Goal: Task Accomplishment & Management: Complete application form

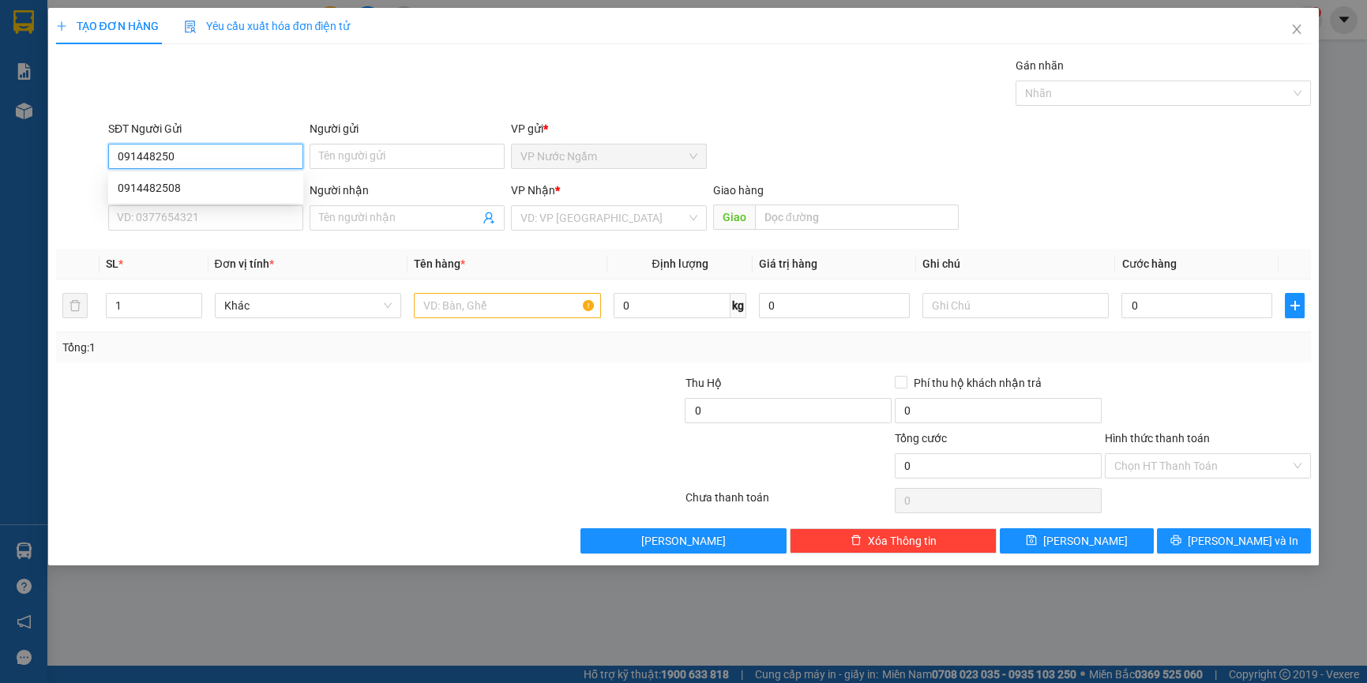
type input "0914482508"
click at [176, 183] on div "0914482508" at bounding box center [206, 187] width 176 height 17
type input "0835555548"
type input "A HUY"
type input "0914482508"
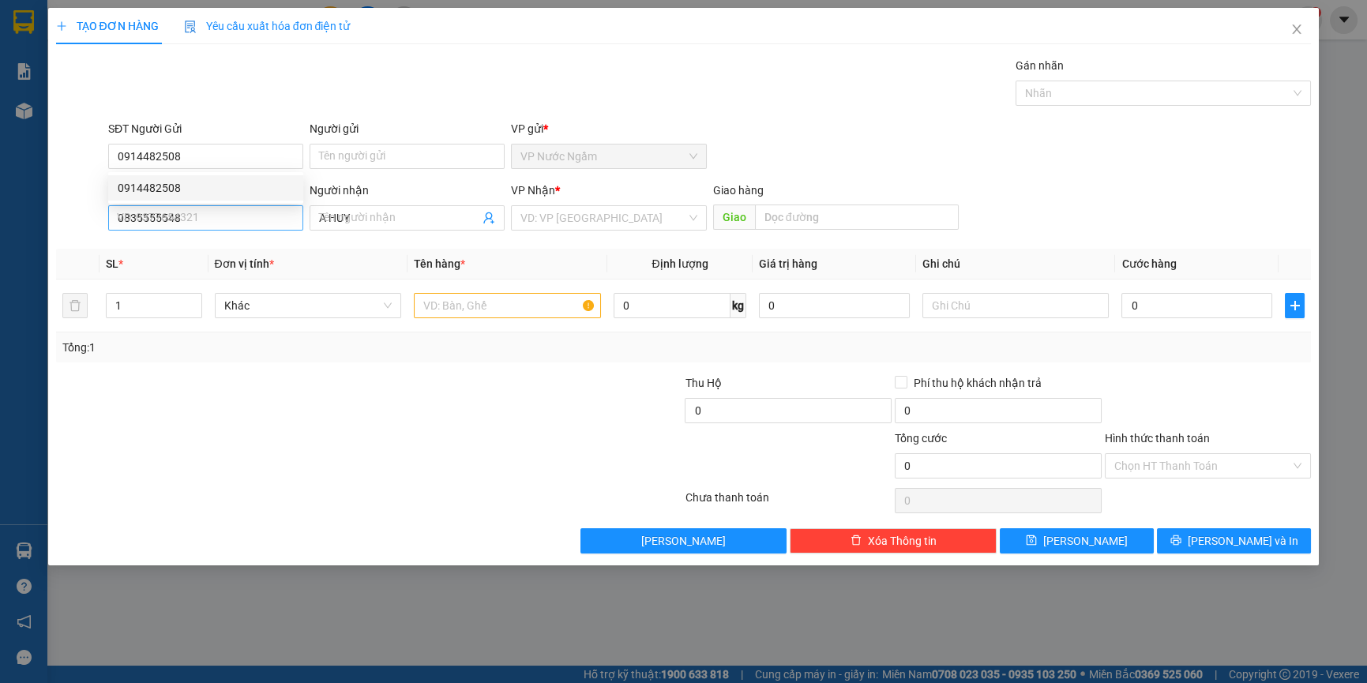
type input "150.000"
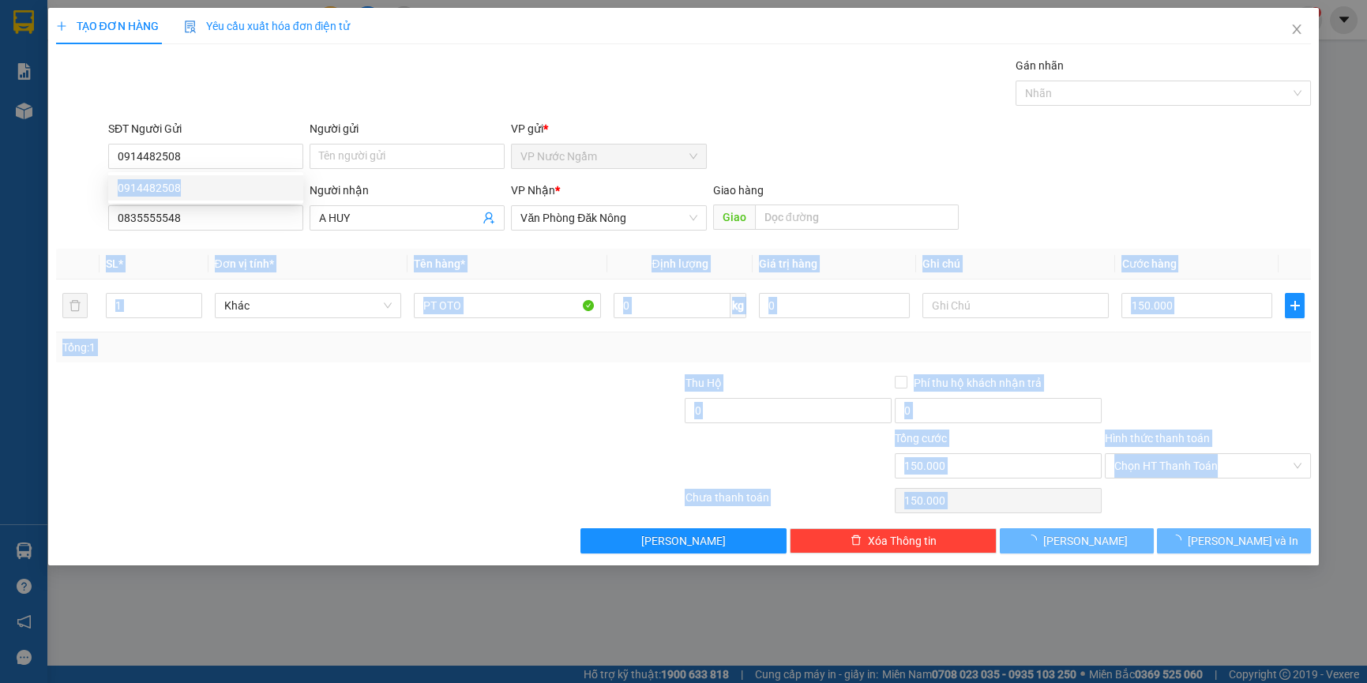
drag, startPoint x: 169, startPoint y: 223, endPoint x: -2, endPoint y: 257, distance: 173.9
click at [0, 257] on html "Kết quả tìm kiếm ( 0 ) Bộ lọc Ngày tạo đơn gần nhất No Data hieu.thientrung 1 B…" at bounding box center [683, 341] width 1367 height 683
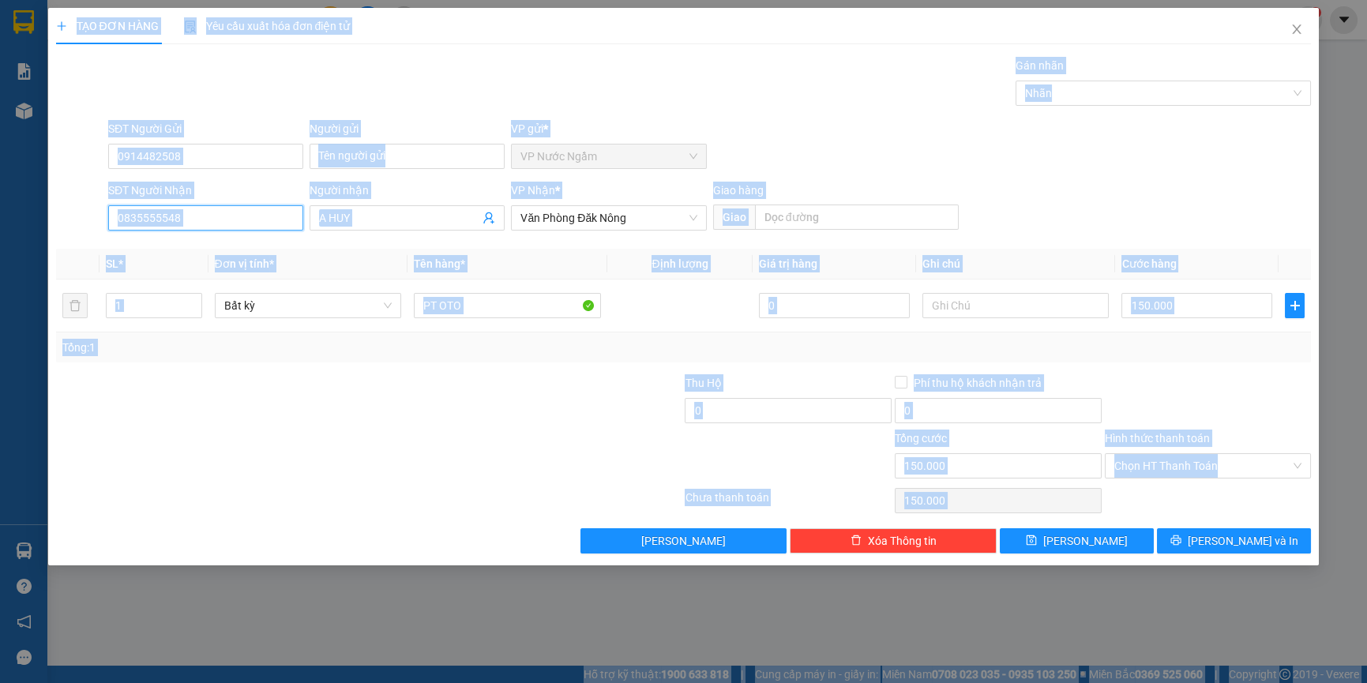
click at [231, 212] on input "0835555548" at bounding box center [205, 217] width 195 height 25
click at [237, 216] on input "0835555548" at bounding box center [205, 217] width 195 height 25
click at [237, 217] on input "0835555548" at bounding box center [205, 217] width 195 height 25
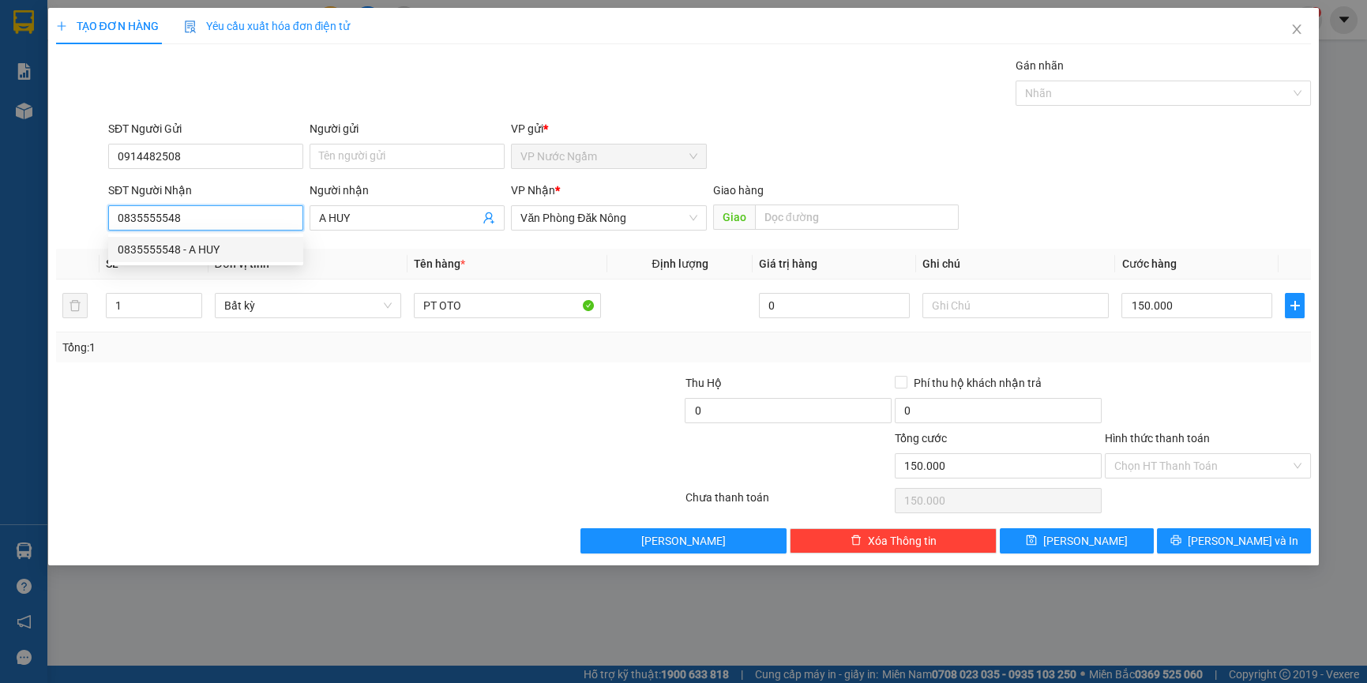
click at [238, 218] on input "0835555548" at bounding box center [205, 217] width 195 height 25
click at [201, 251] on div "0343731414" at bounding box center [206, 249] width 176 height 17
type input "0343731414"
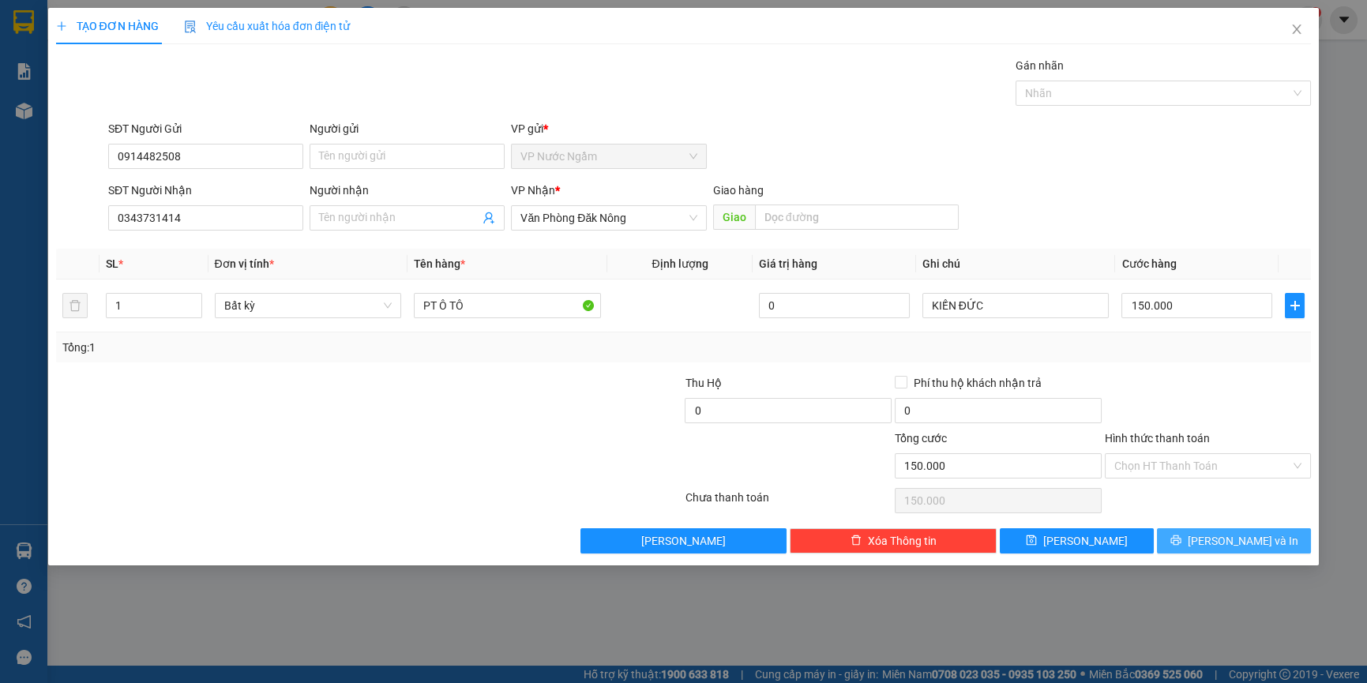
click at [1197, 535] on button "[PERSON_NAME] và In" at bounding box center [1234, 540] width 154 height 25
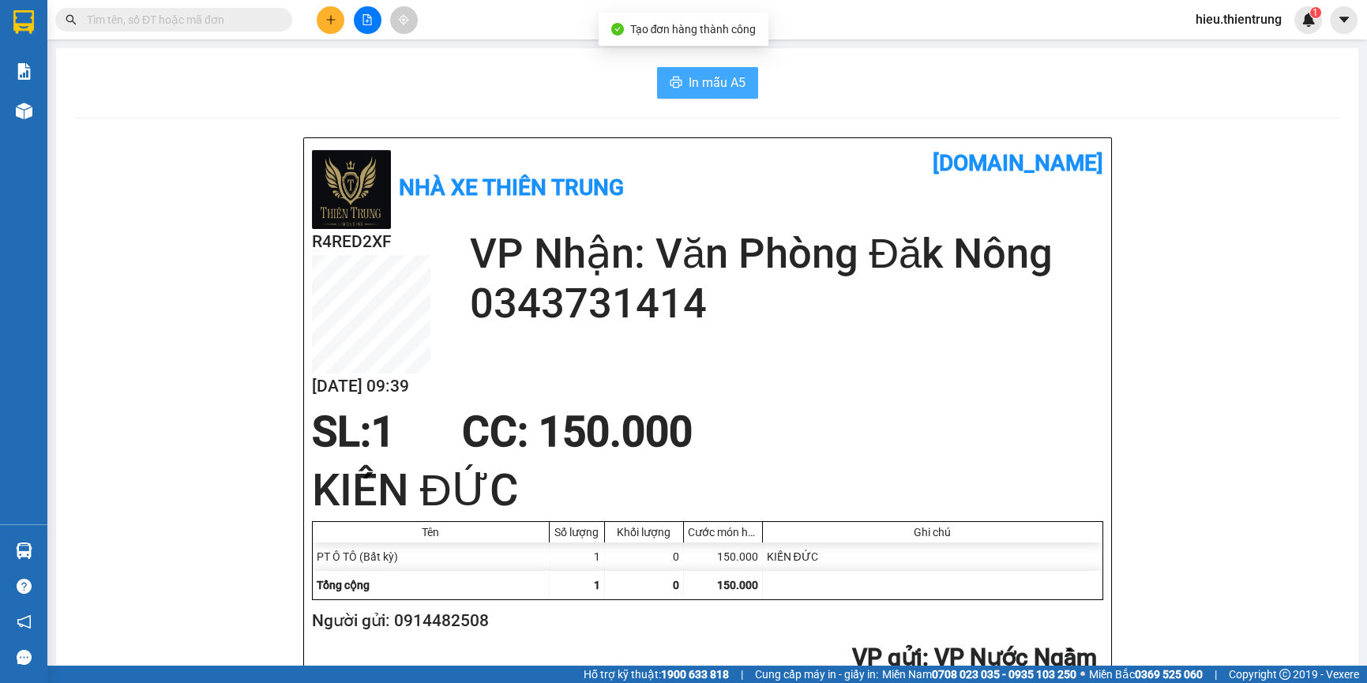
click at [706, 96] on button "In mẫu A5" at bounding box center [707, 83] width 101 height 32
click at [367, 32] on button at bounding box center [368, 20] width 28 height 28
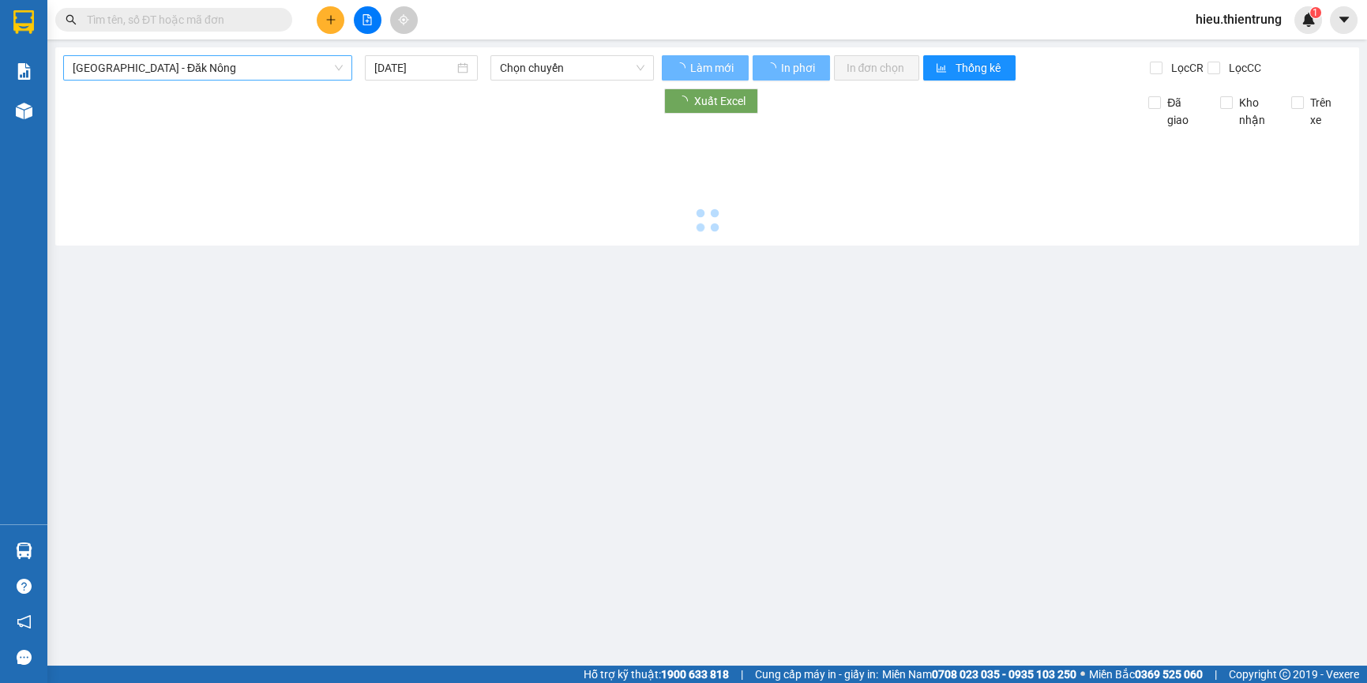
click at [195, 62] on span "[GEOGRAPHIC_DATA] - Đăk Nông" at bounding box center [208, 68] width 270 height 24
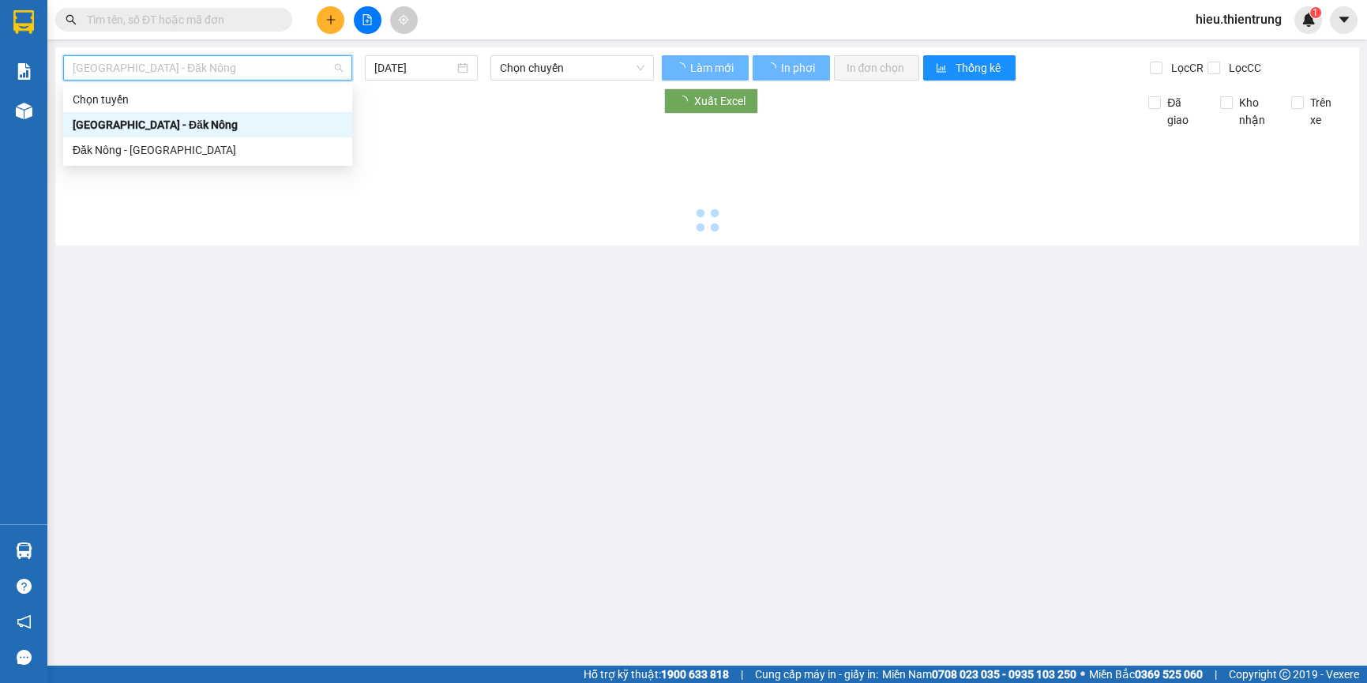
drag, startPoint x: 151, startPoint y: 140, endPoint x: 174, endPoint y: 135, distance: 23.4
click at [150, 141] on div "Chọn tuyến [GEOGRAPHIC_DATA] - [GEOGRAPHIC_DATA] - [GEOGRAPHIC_DATA]" at bounding box center [207, 125] width 289 height 76
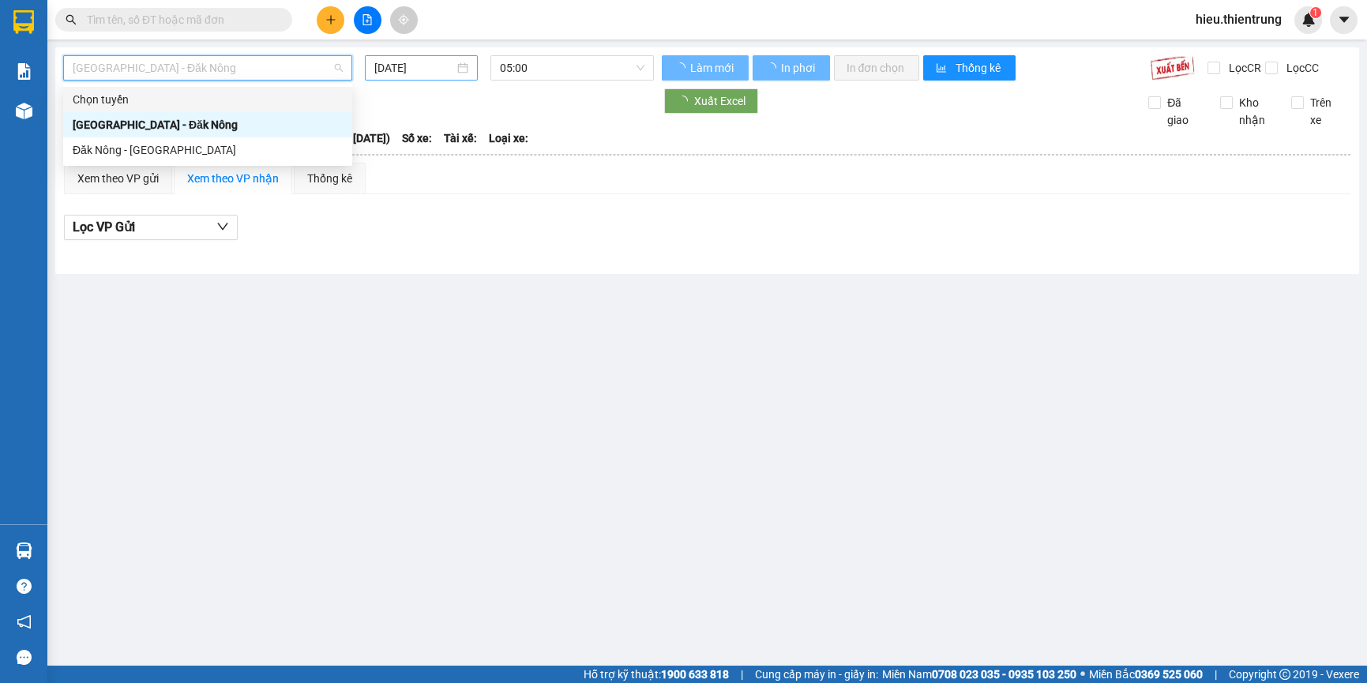
click at [403, 63] on input "[DATE]" at bounding box center [414, 67] width 80 height 17
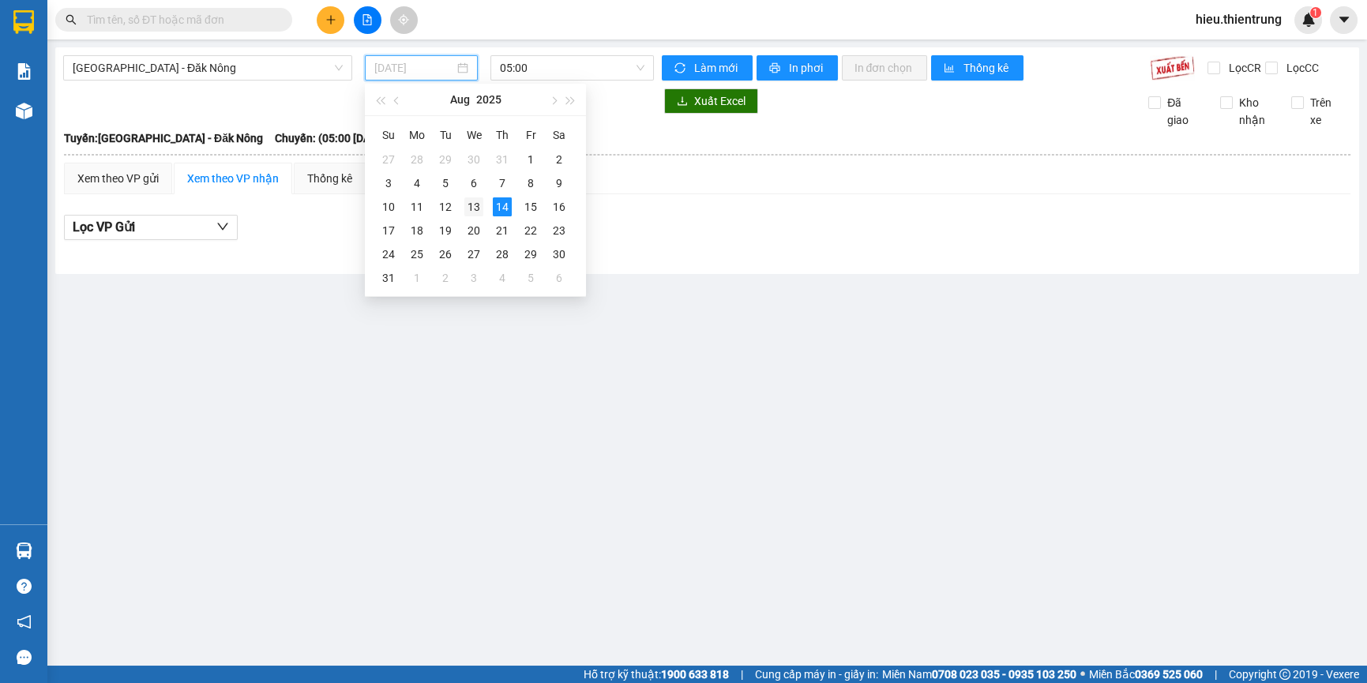
click at [470, 212] on div "13" at bounding box center [473, 206] width 19 height 19
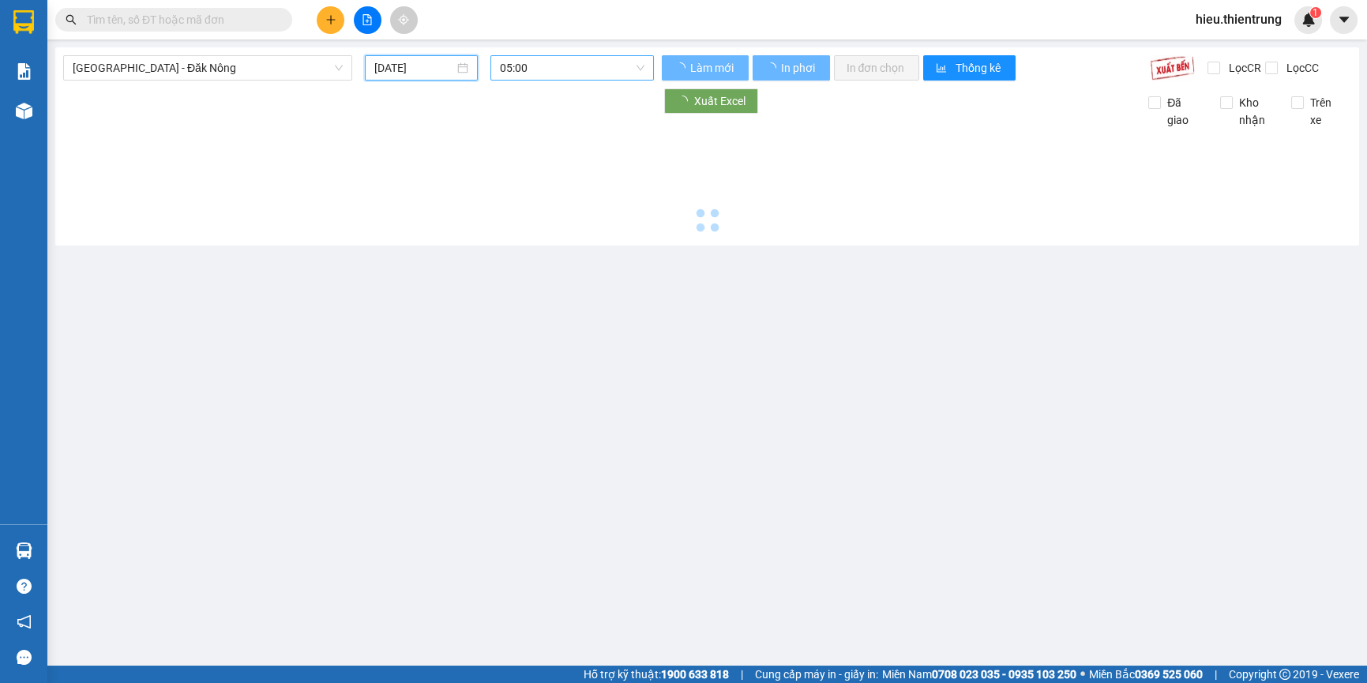
click at [548, 73] on span "05:00" at bounding box center [572, 68] width 144 height 24
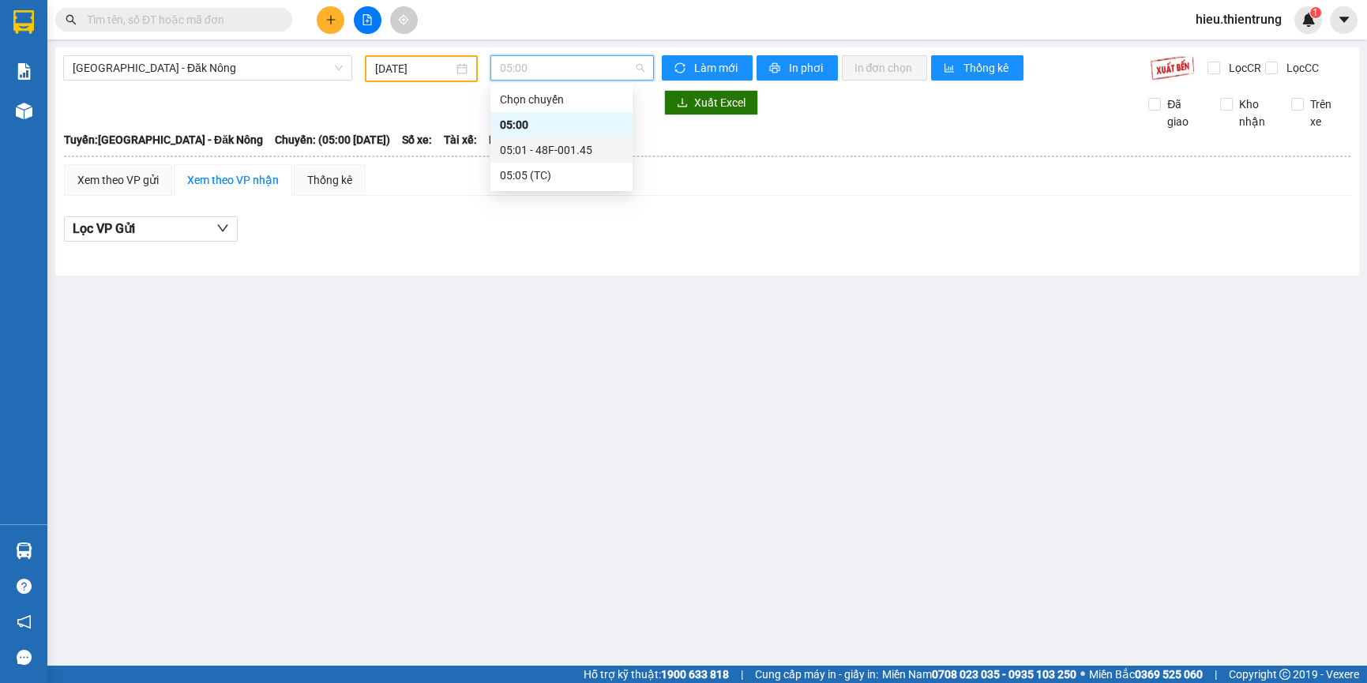
click at [581, 145] on div "05:01 - 48F-001.45" at bounding box center [561, 149] width 123 height 17
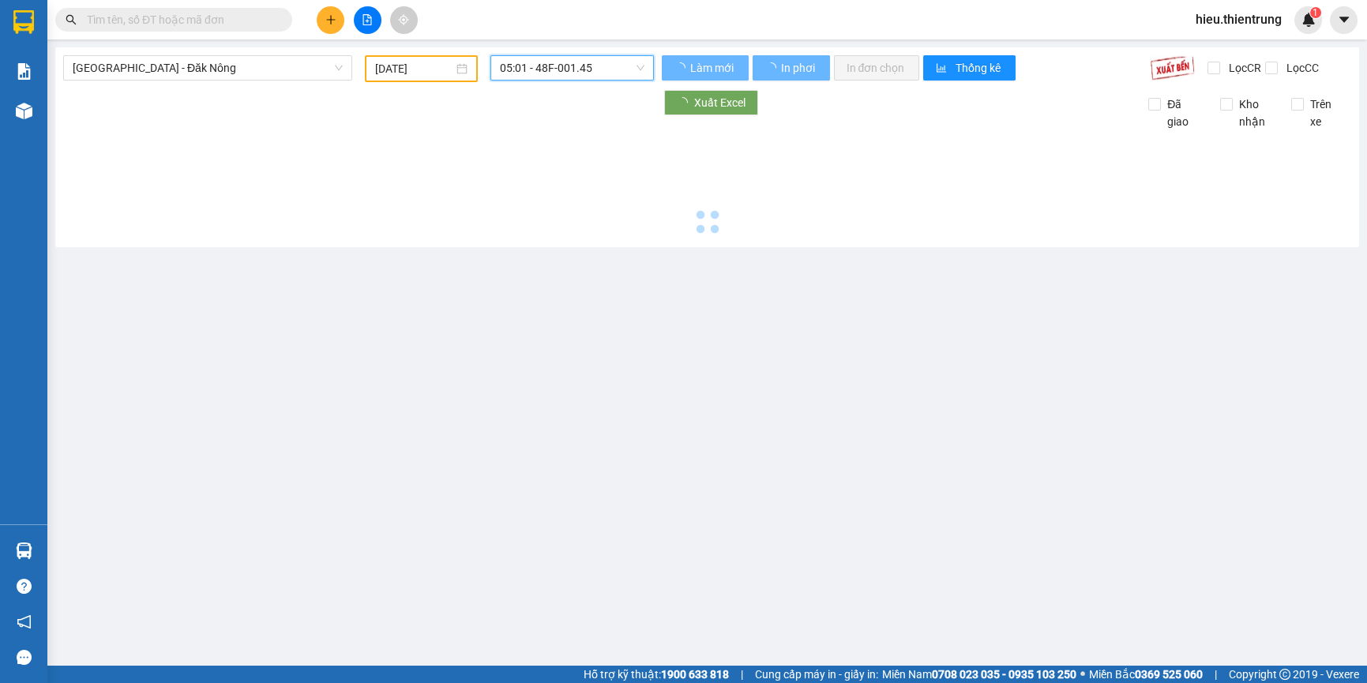
click at [429, 67] on input "[DATE]" at bounding box center [414, 68] width 78 height 17
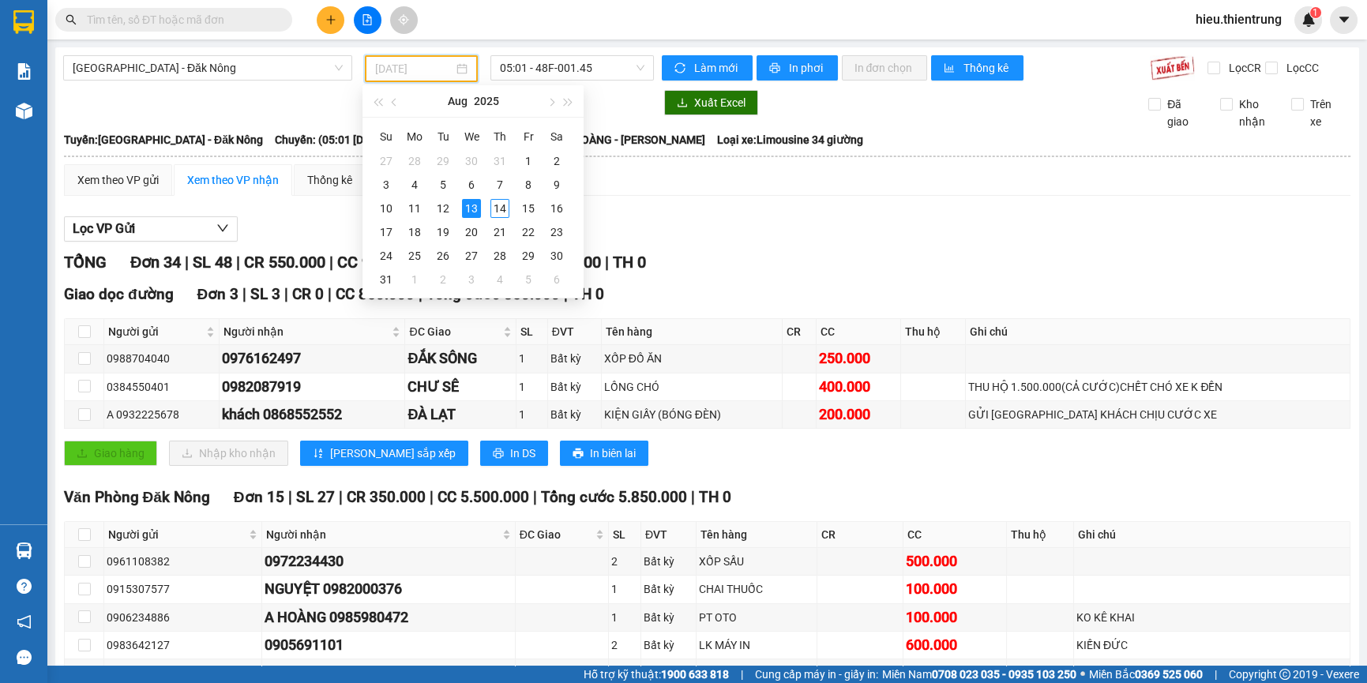
type input "[DATE]"
click at [197, 70] on span "[GEOGRAPHIC_DATA] - Đăk Nông" at bounding box center [208, 68] width 270 height 24
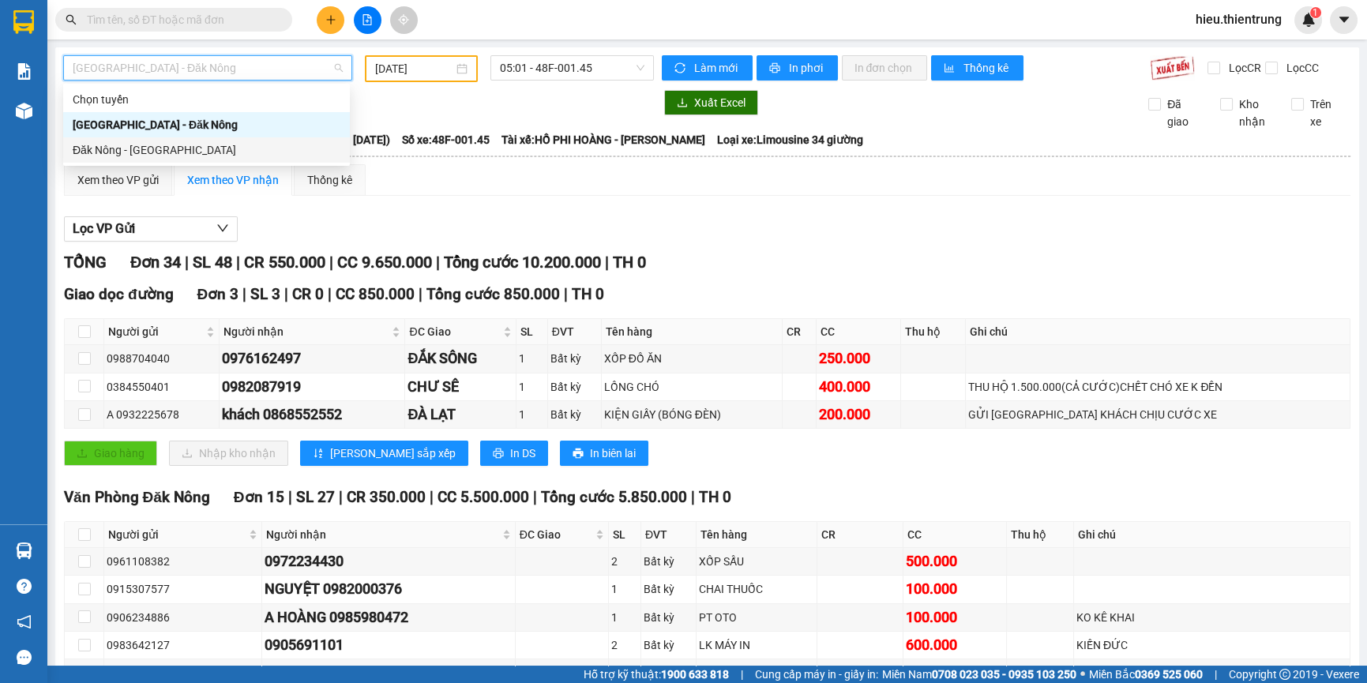
click at [149, 154] on div "Đăk Nông - [GEOGRAPHIC_DATA]" at bounding box center [207, 149] width 268 height 17
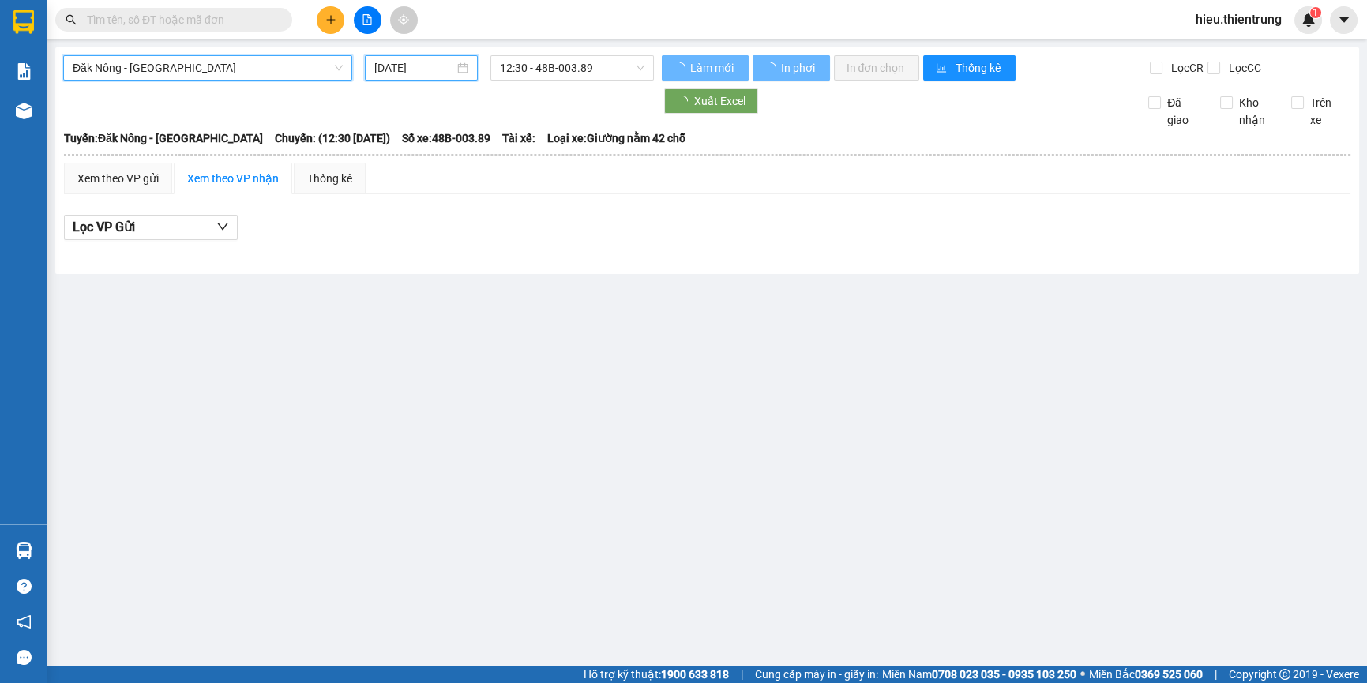
click at [433, 69] on input "[DATE]" at bounding box center [414, 67] width 80 height 17
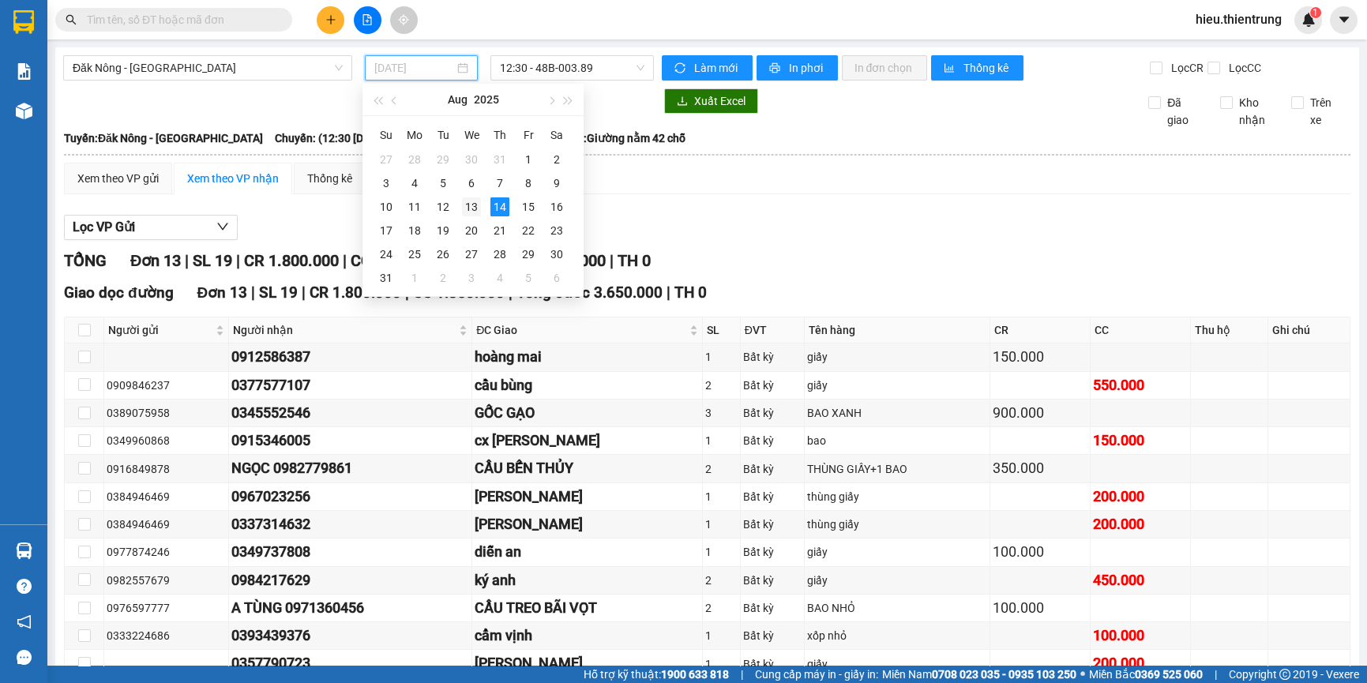
click at [468, 208] on div "13" at bounding box center [471, 206] width 19 height 19
type input "[DATE]"
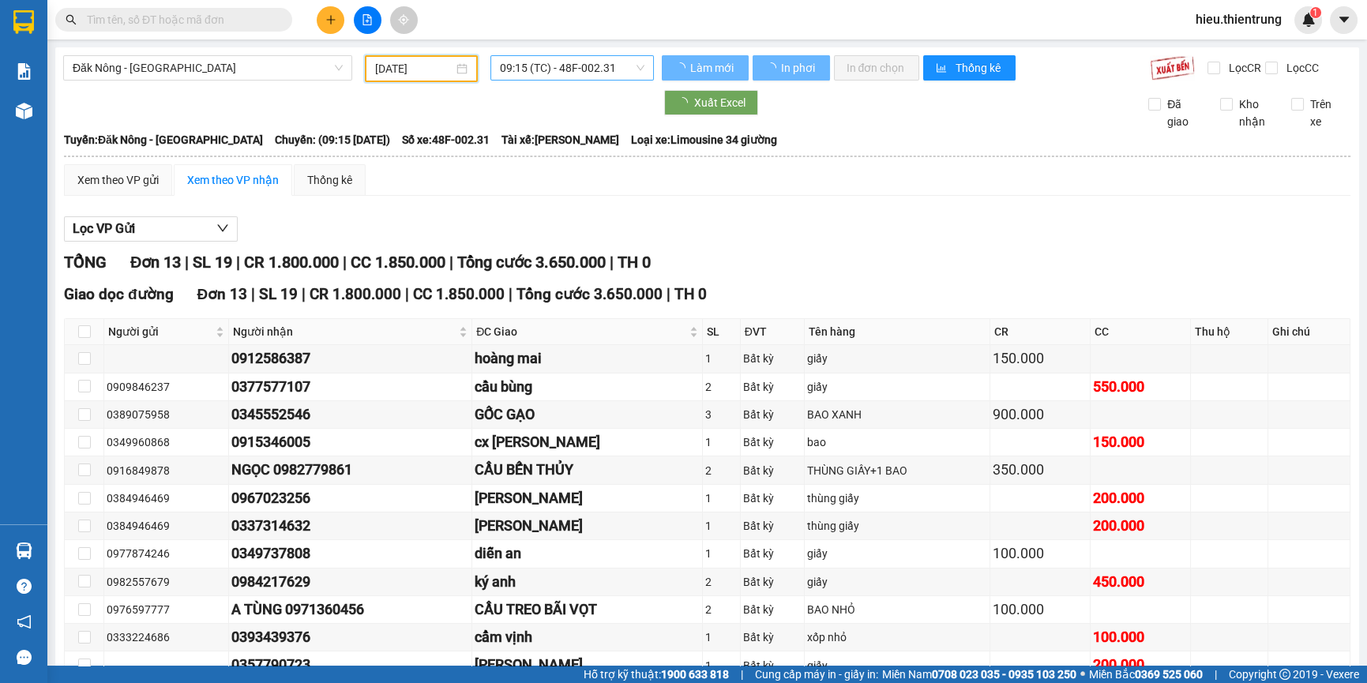
click at [557, 70] on span "09:15 (TC) - 48F-002.31" at bounding box center [572, 68] width 144 height 24
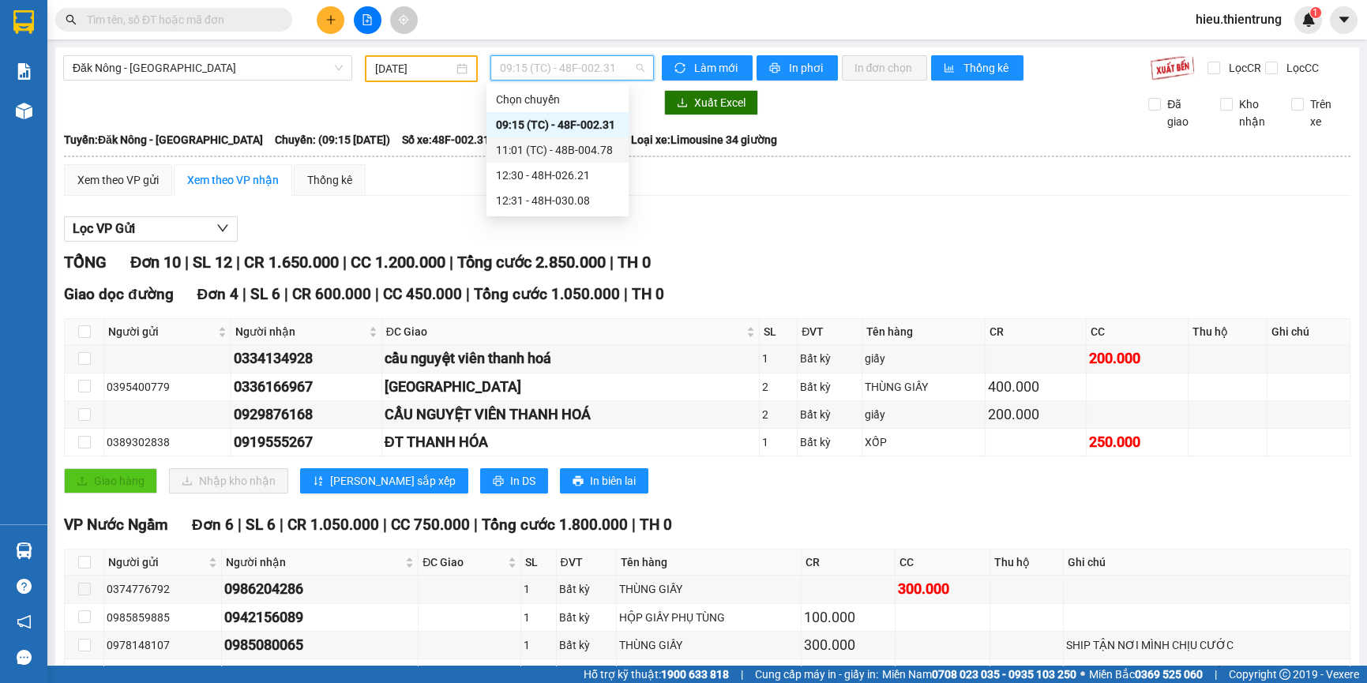
click at [574, 153] on div "11:01 (TC) - 48B-004.78" at bounding box center [557, 149] width 123 height 17
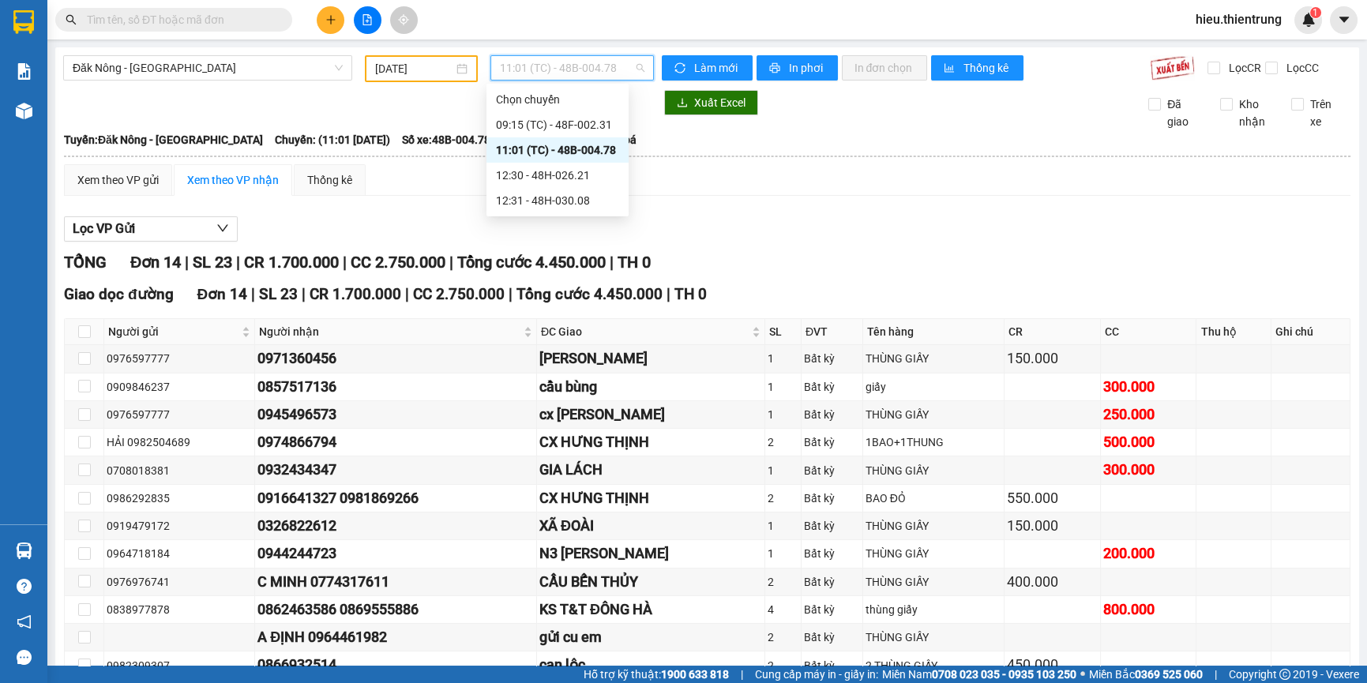
click at [589, 62] on span "11:01 (TC) - 48B-004.78" at bounding box center [572, 68] width 144 height 24
click at [590, 123] on div "09:15 (TC) - 48F-002.31" at bounding box center [557, 124] width 123 height 17
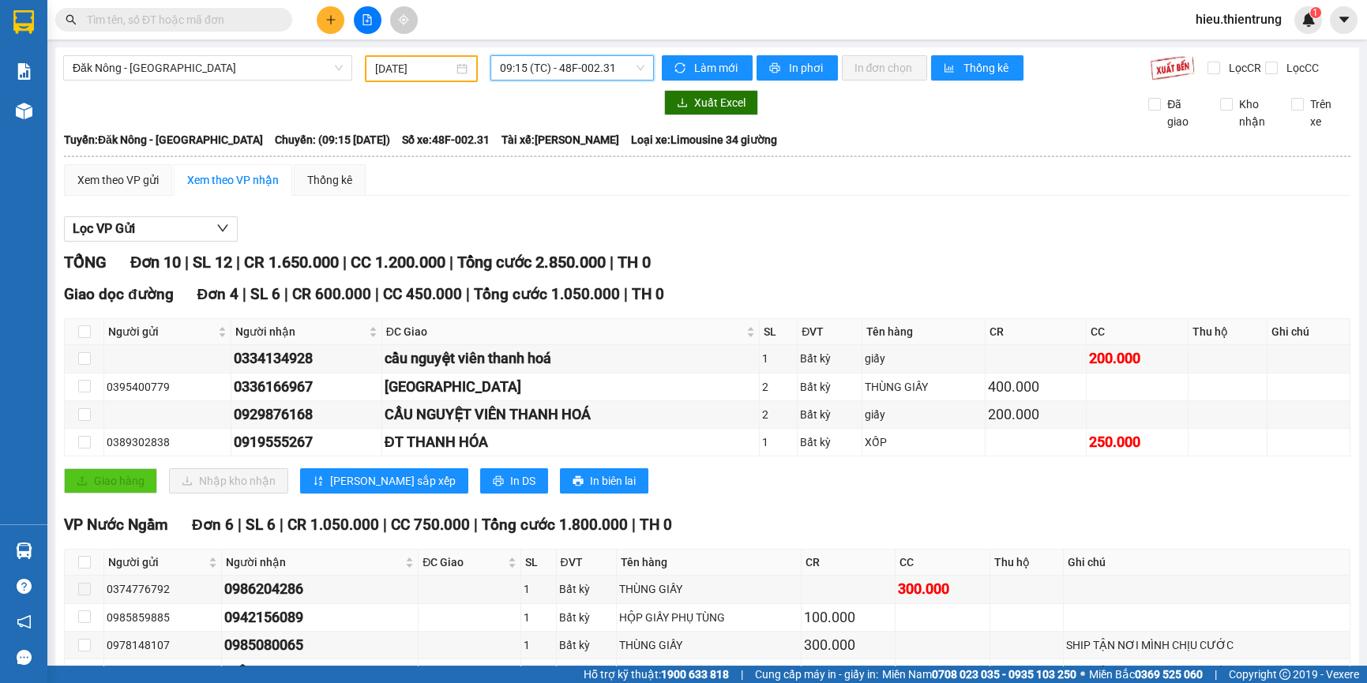
click at [583, 66] on span "09:15 (TC) - 48F-002.31" at bounding box center [572, 68] width 144 height 24
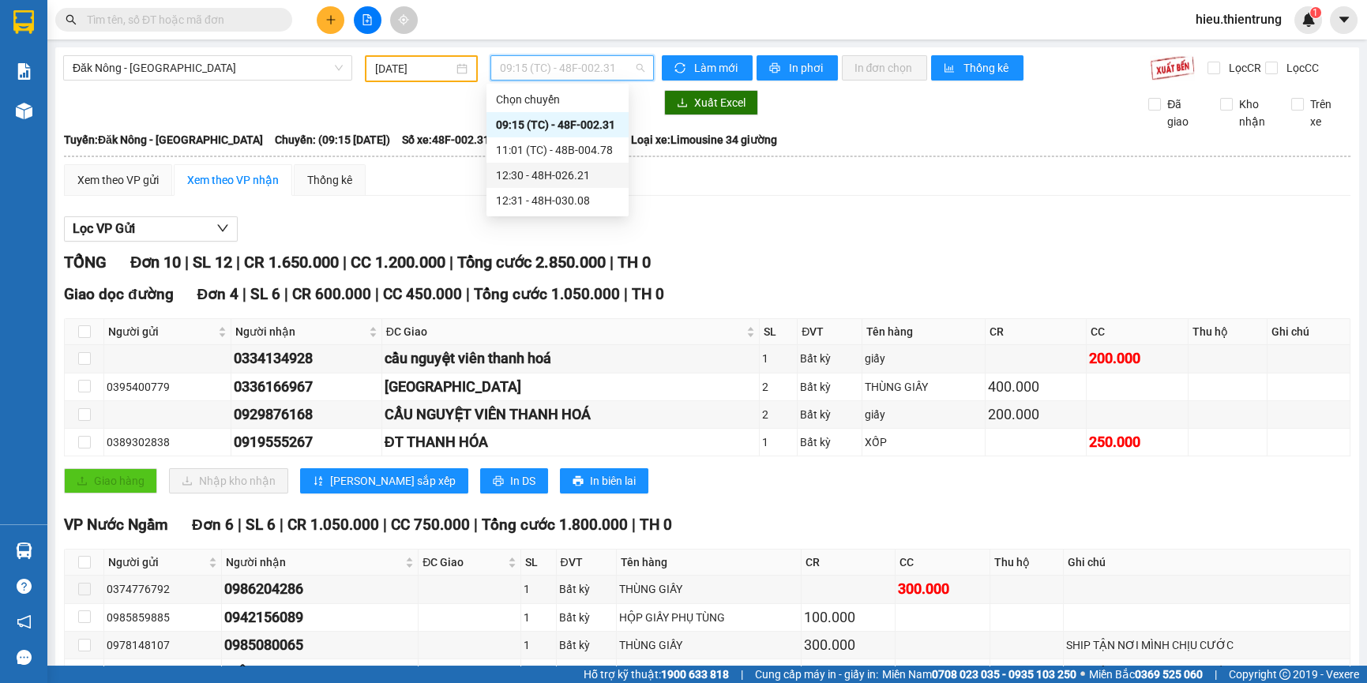
click at [581, 184] on div "12:30 - 48H-026.21" at bounding box center [557, 175] width 142 height 25
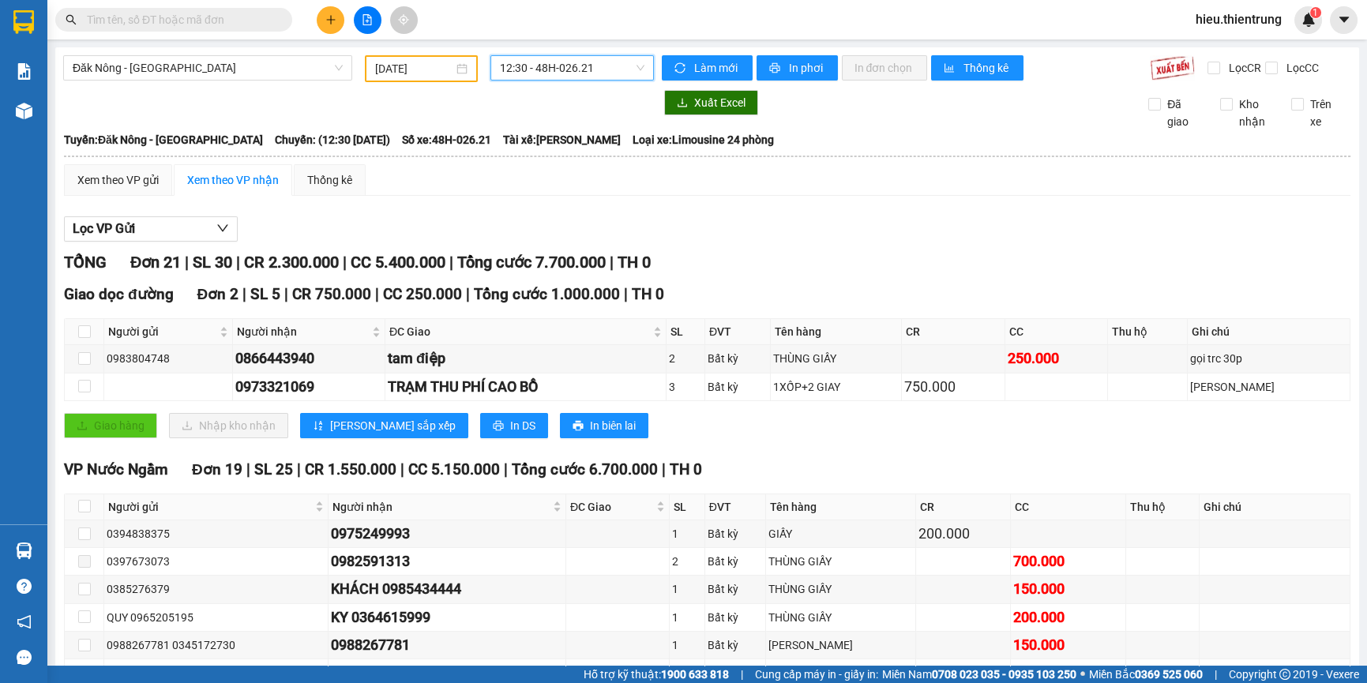
click at [581, 64] on span "12:30 - 48H-026.21" at bounding box center [572, 68] width 144 height 24
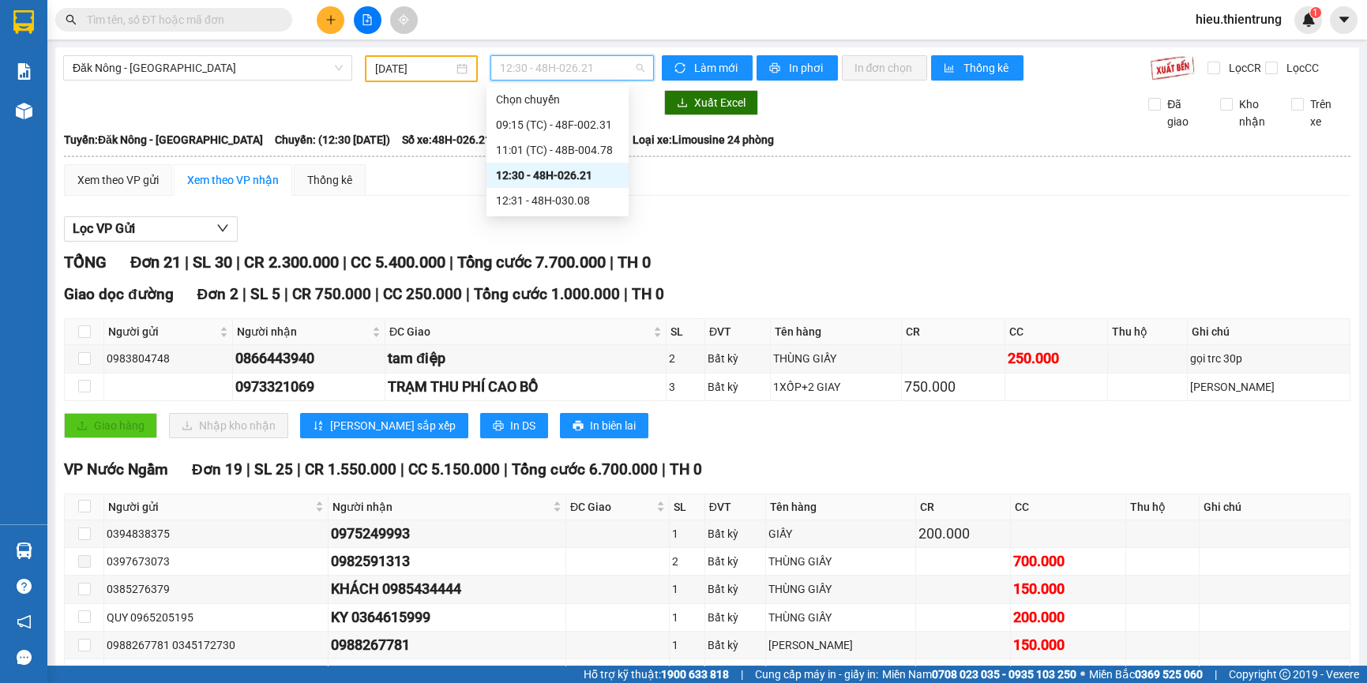
click at [584, 193] on div "12:31 - 48H-030.08" at bounding box center [557, 200] width 123 height 17
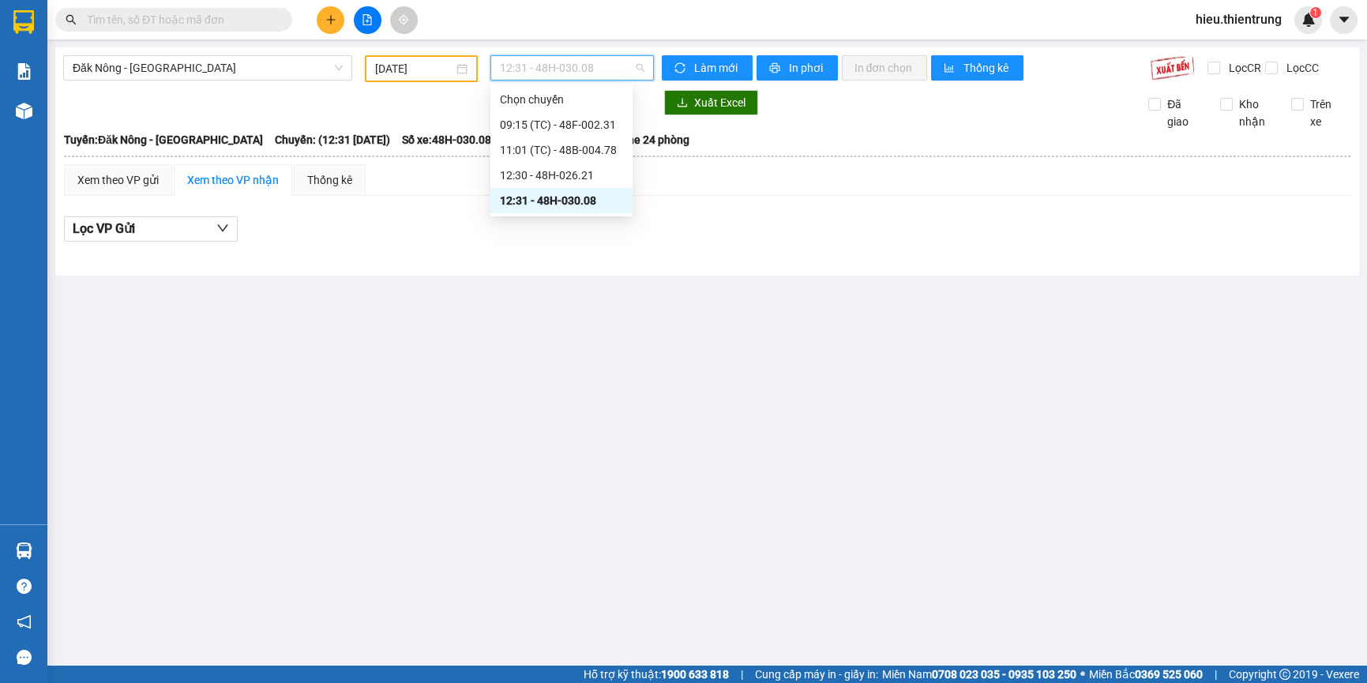
drag, startPoint x: 580, startPoint y: 66, endPoint x: 610, endPoint y: 130, distance: 70.6
click at [580, 66] on span "12:31 - 48H-030.08" at bounding box center [572, 68] width 144 height 24
click at [578, 171] on div "12:30 - 48H-026.21" at bounding box center [561, 175] width 123 height 17
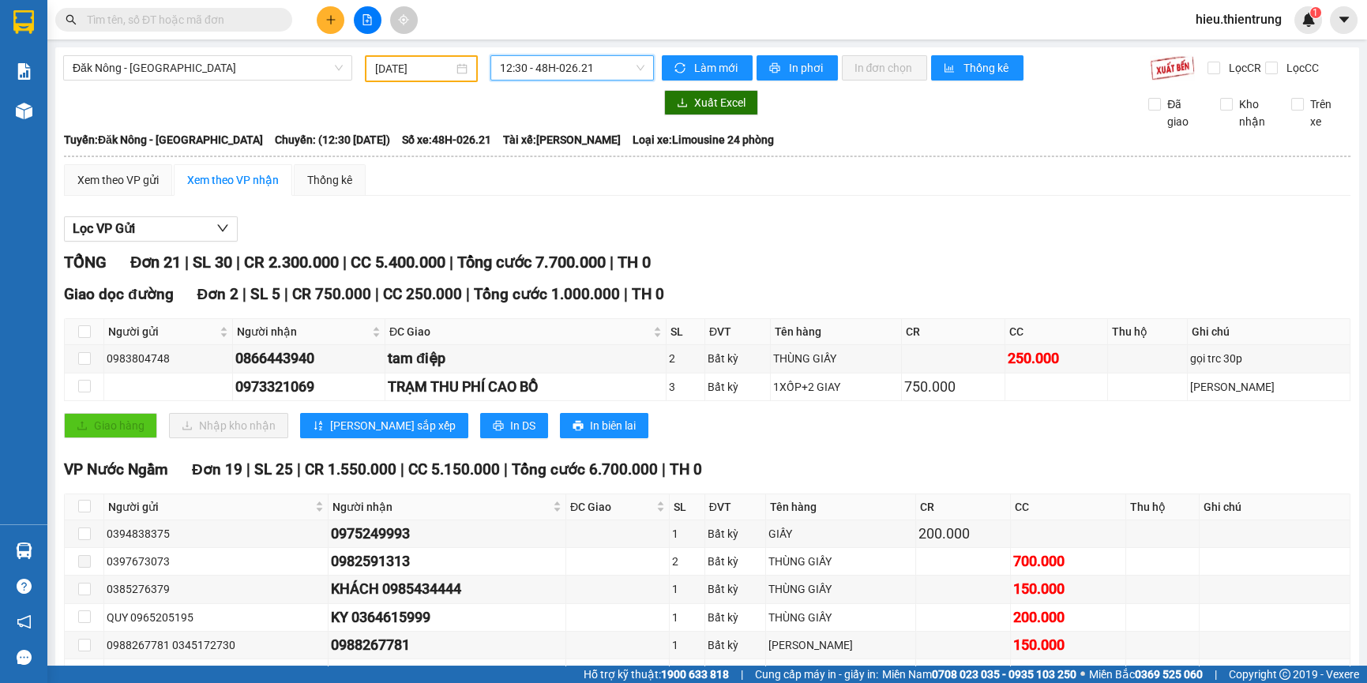
click at [602, 69] on span "12:30 - 48H-026.21" at bounding box center [572, 68] width 144 height 24
click at [598, 62] on span "12:30 - 48H-026.21" at bounding box center [572, 68] width 144 height 24
click at [613, 62] on span "12:30 - 48H-026.21" at bounding box center [572, 68] width 144 height 24
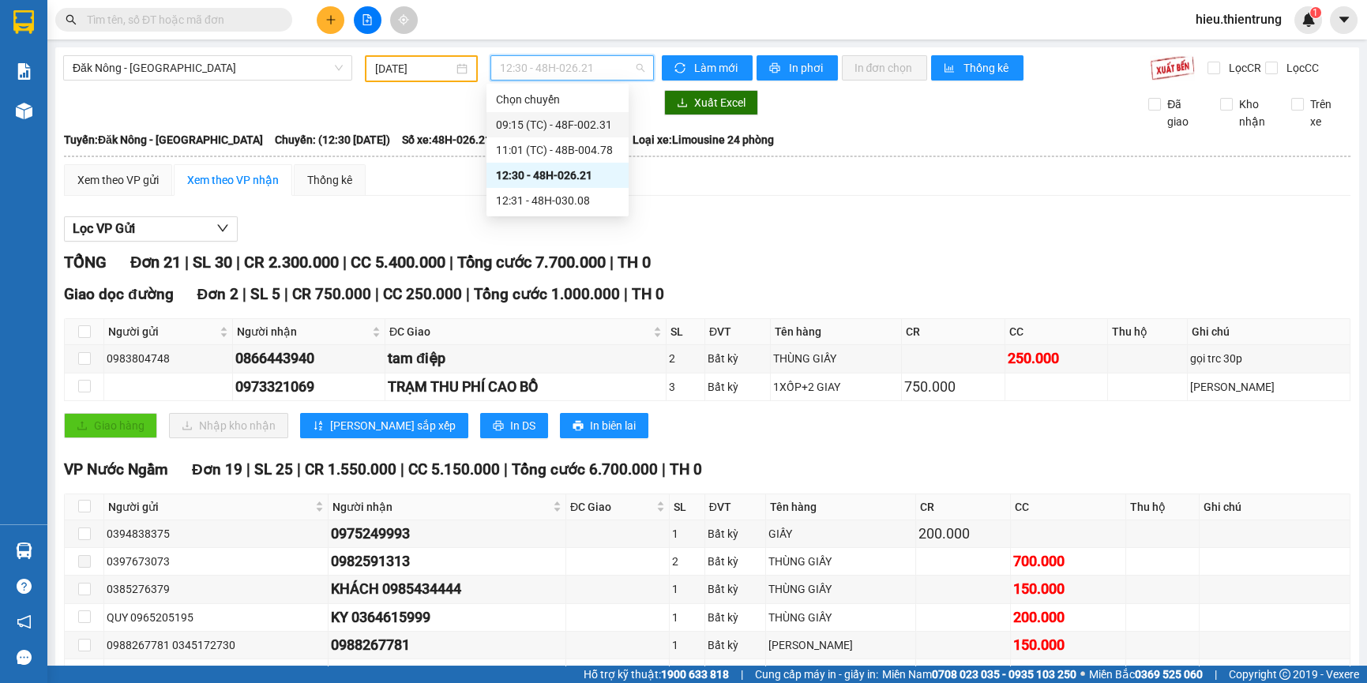
click at [594, 128] on div "09:15 (TC) - 48F-002.31" at bounding box center [557, 124] width 123 height 17
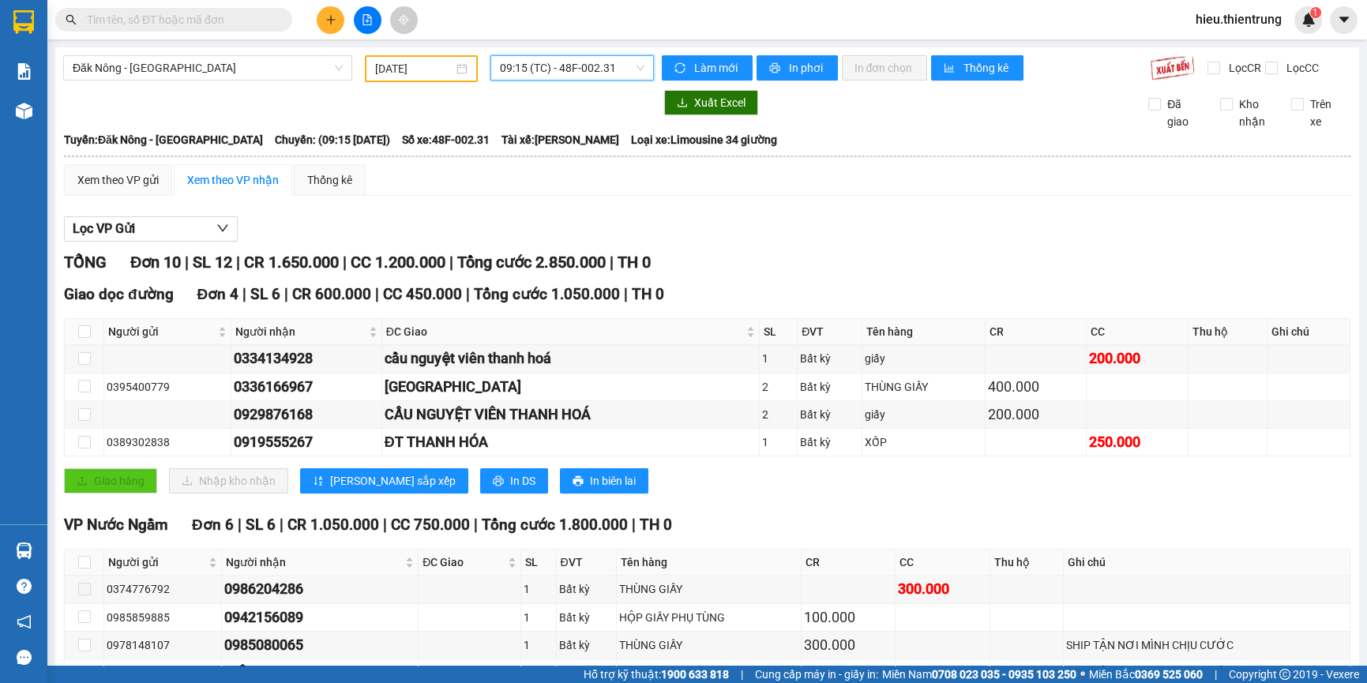
click at [538, 59] on span "09:15 (TC) - 48F-002.31" at bounding box center [572, 68] width 144 height 24
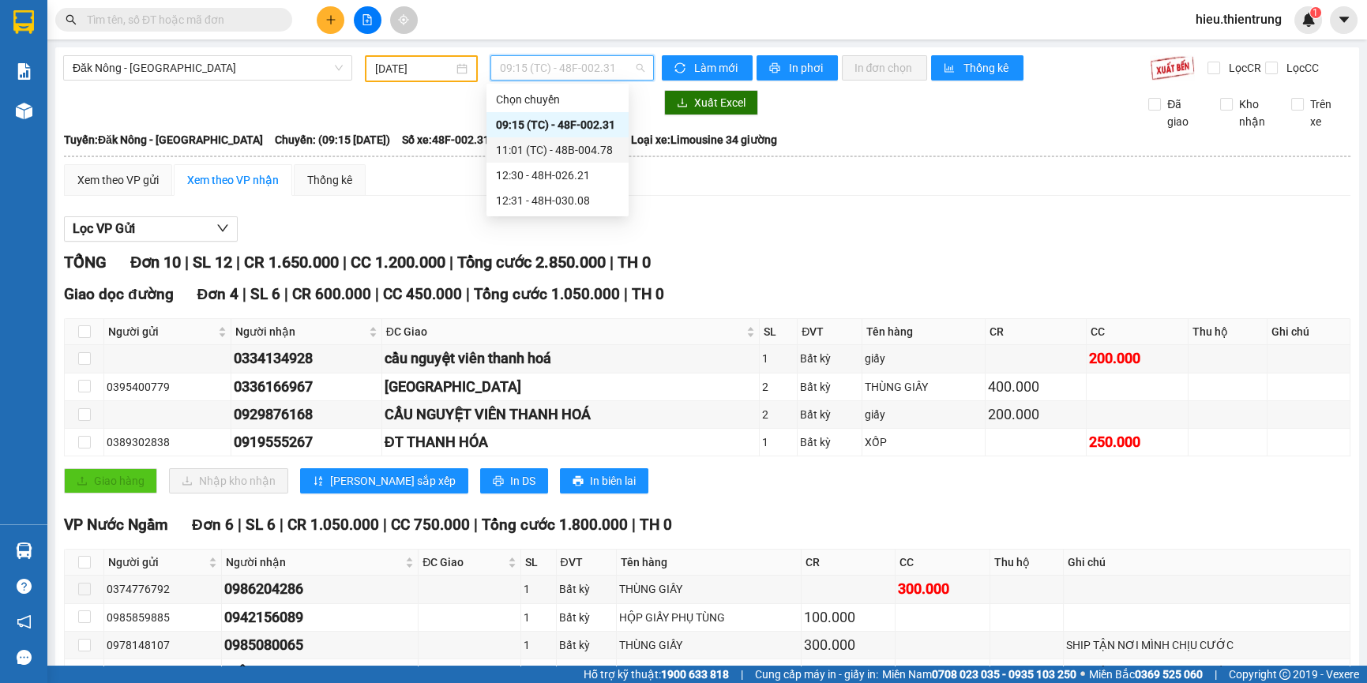
click at [565, 159] on div "11:01 (TC) - 48B-004.78" at bounding box center [557, 149] width 142 height 25
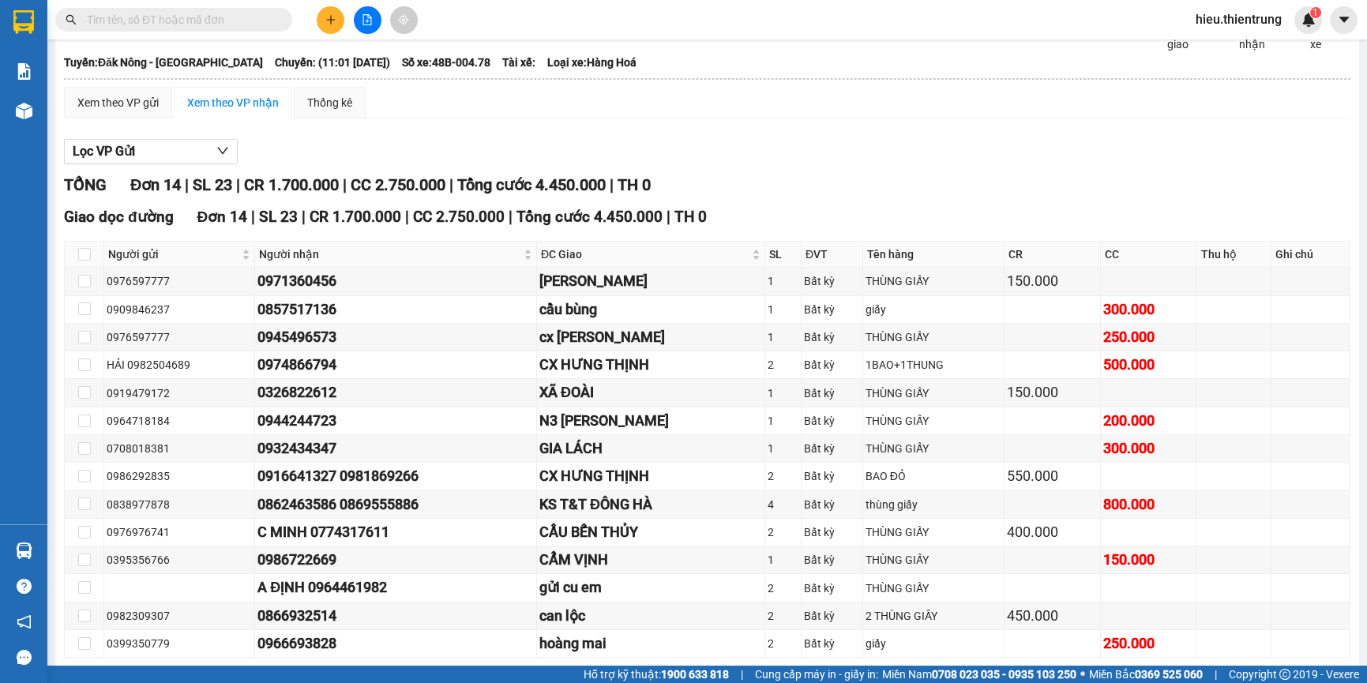
scroll to position [6, 0]
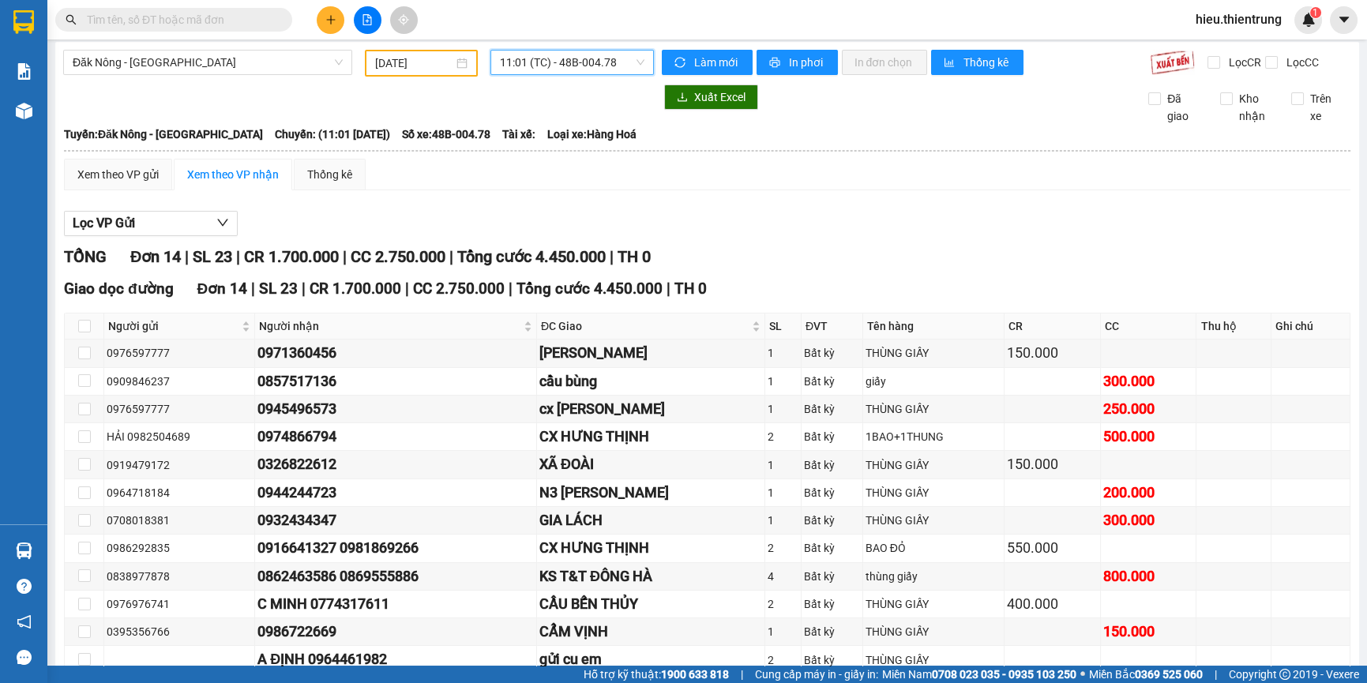
click at [568, 66] on span "11:01 (TC) - 48B-004.78" at bounding box center [572, 63] width 144 height 24
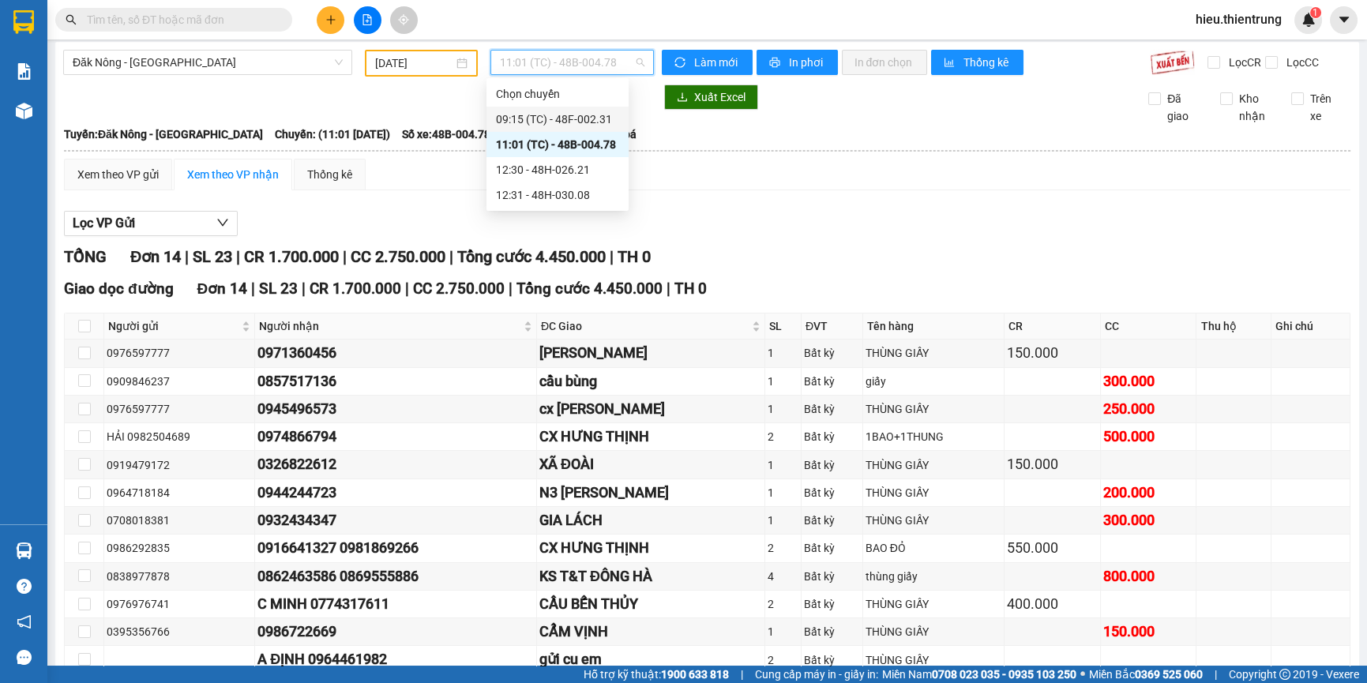
click at [595, 118] on div "09:15 (TC) - 48F-002.31" at bounding box center [557, 119] width 123 height 17
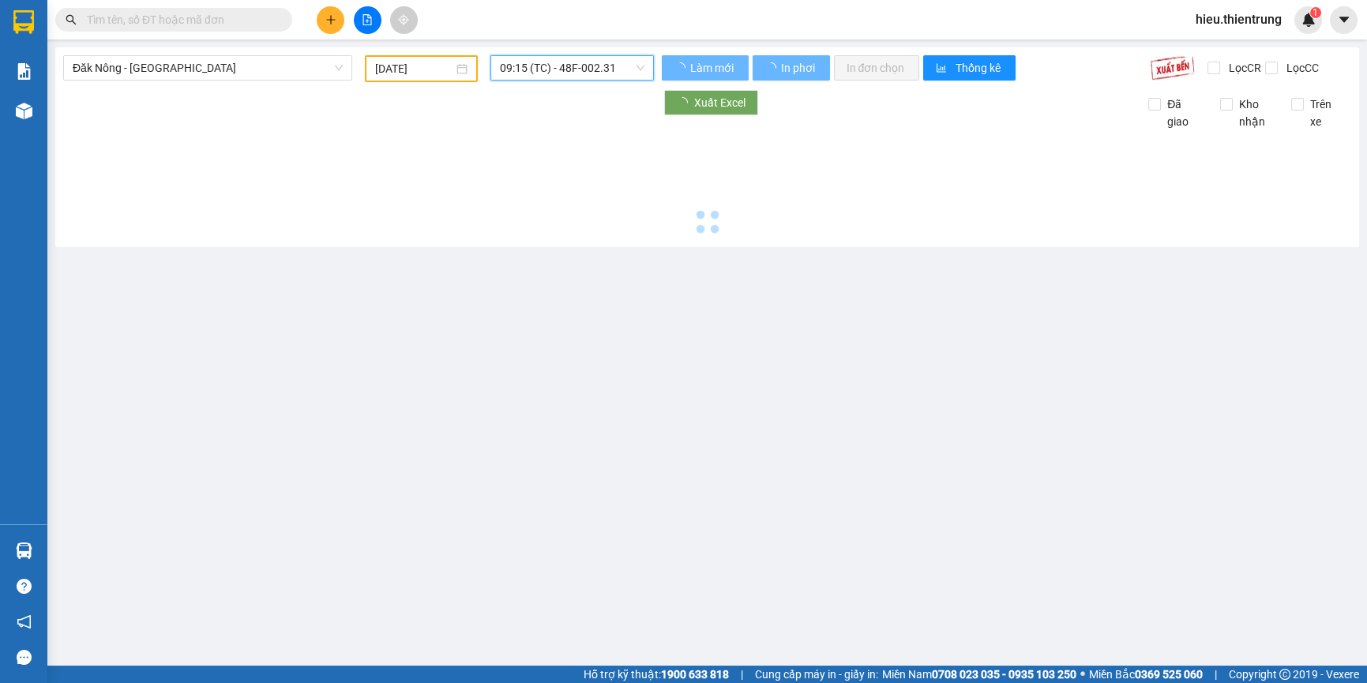
scroll to position [0, 0]
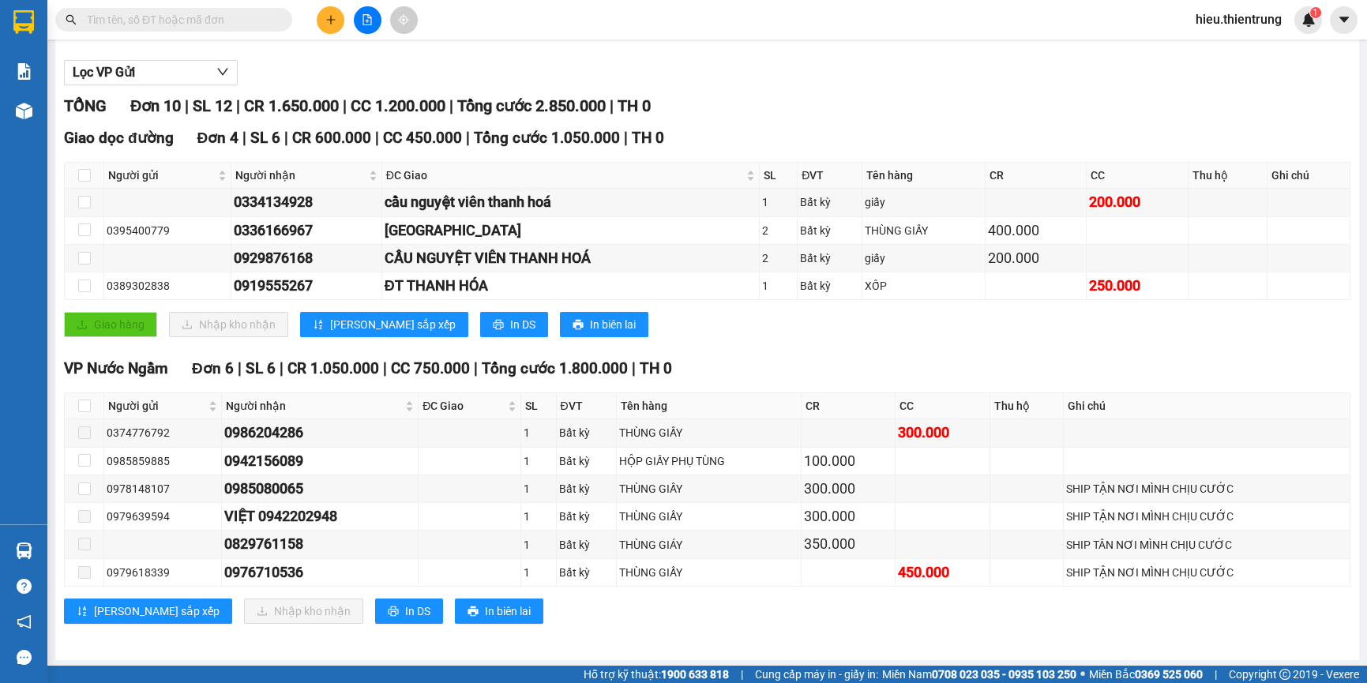
scroll to position [157, 0]
click at [326, 23] on button at bounding box center [331, 20] width 28 height 28
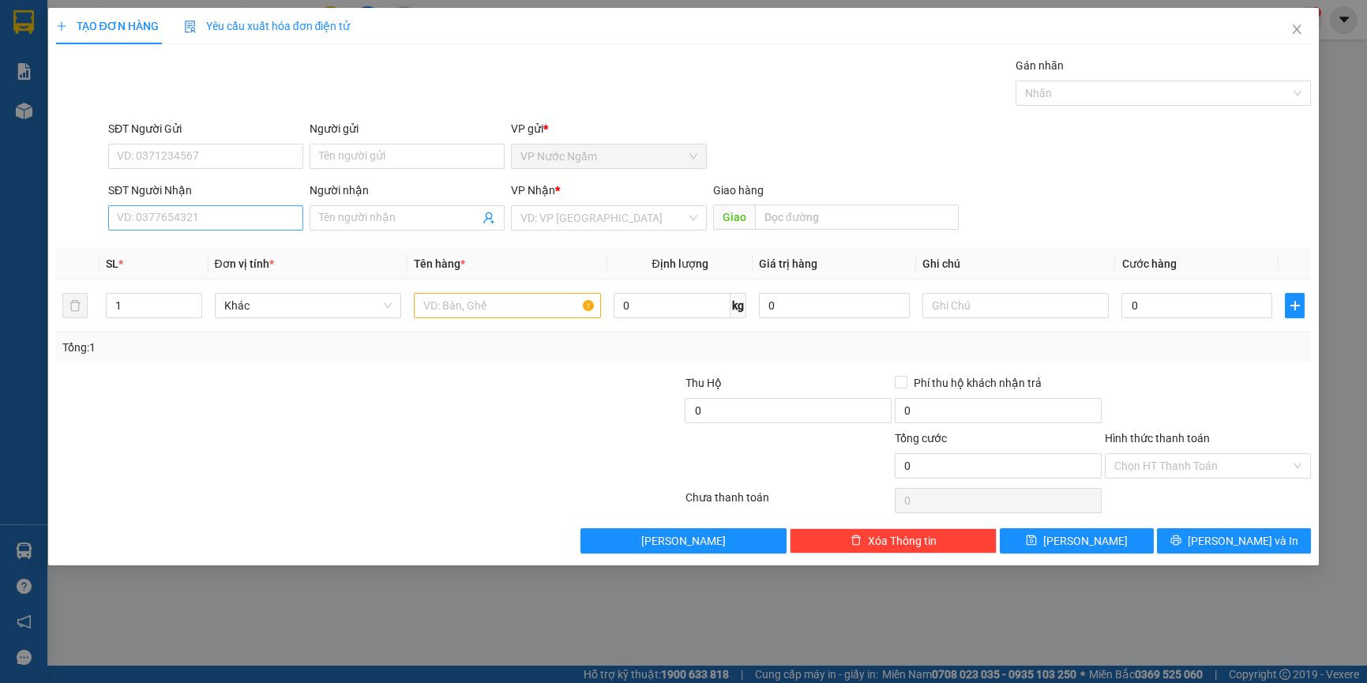
drag, startPoint x: 173, startPoint y: 236, endPoint x: 189, endPoint y: 219, distance: 24.0
click at [175, 233] on div "SĐT Người Nhận VD: 0377654321" at bounding box center [205, 209] width 195 height 55
click at [189, 219] on input "SĐT Người Nhận" at bounding box center [205, 217] width 195 height 25
type input "0985534757"
click at [584, 204] on div "VP Nhận * VD: VP [GEOGRAPHIC_DATA]" at bounding box center [608, 209] width 195 height 55
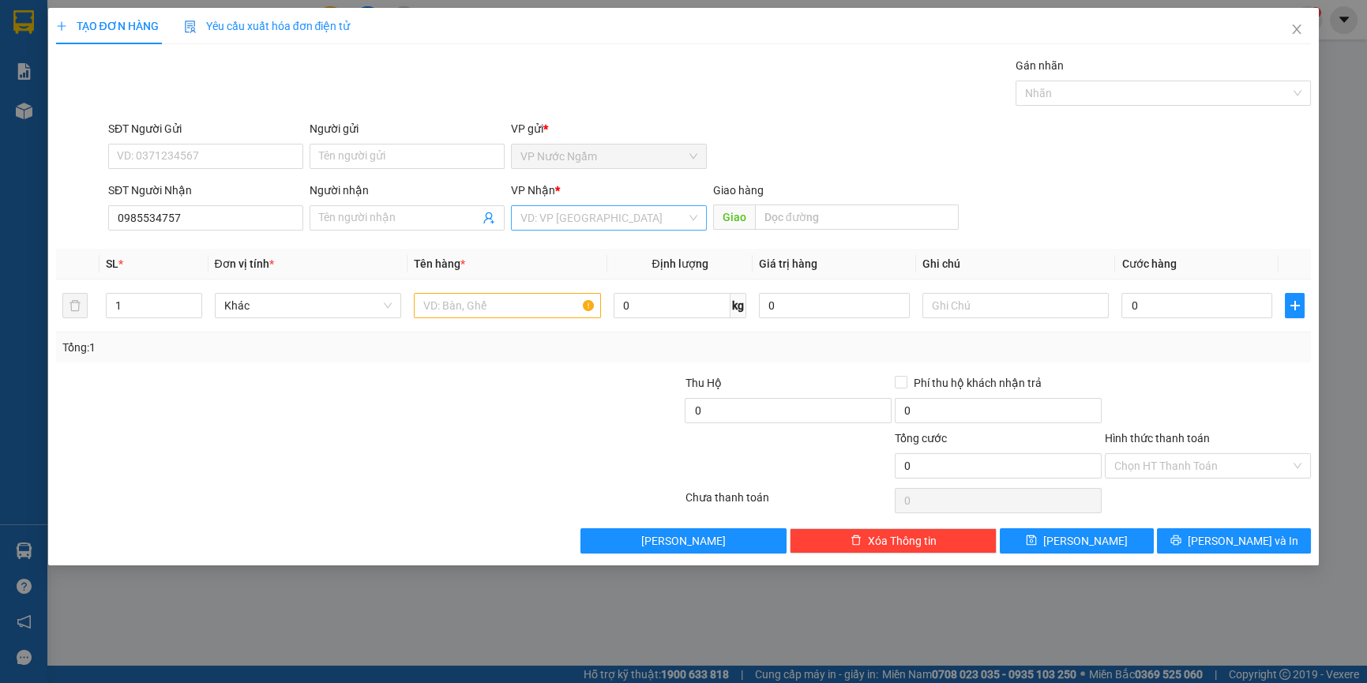
drag, startPoint x: 614, startPoint y: 210, endPoint x: 622, endPoint y: 214, distance: 8.8
click at [616, 210] on input "search" at bounding box center [602, 218] width 165 height 24
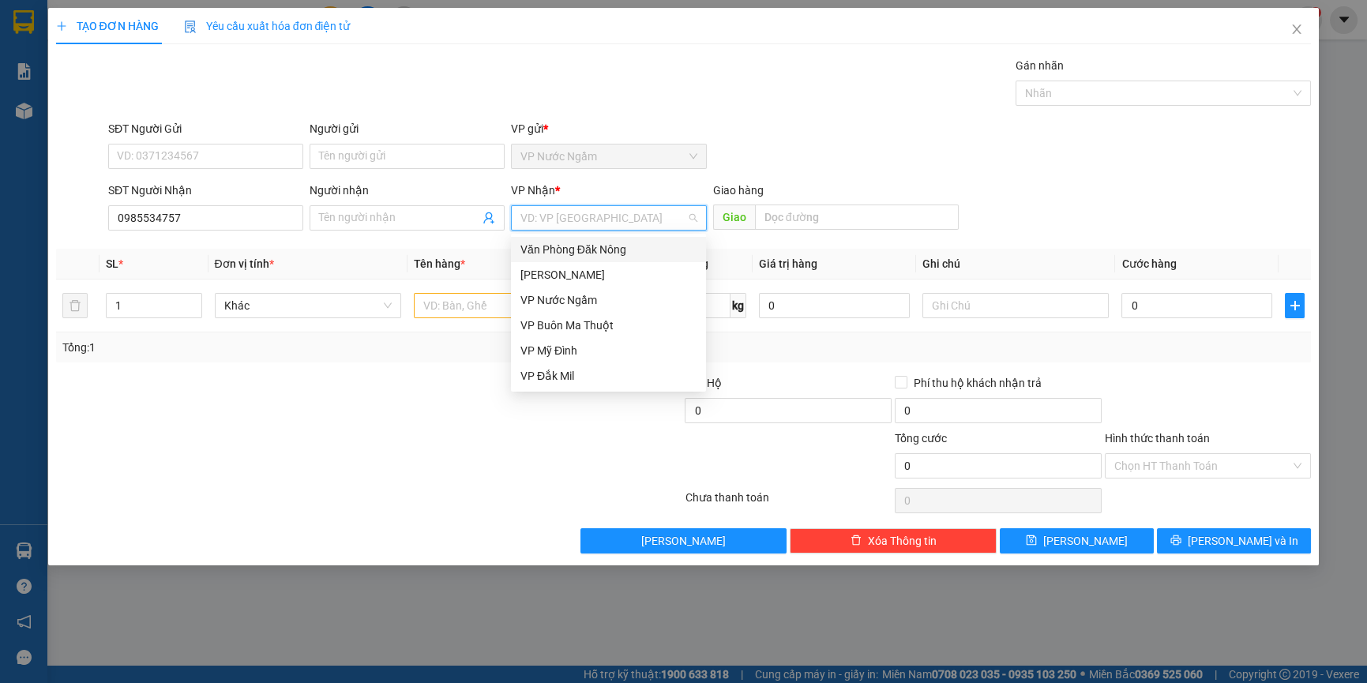
click at [623, 258] on div "Văn Phòng Đăk Nông" at bounding box center [608, 249] width 195 height 25
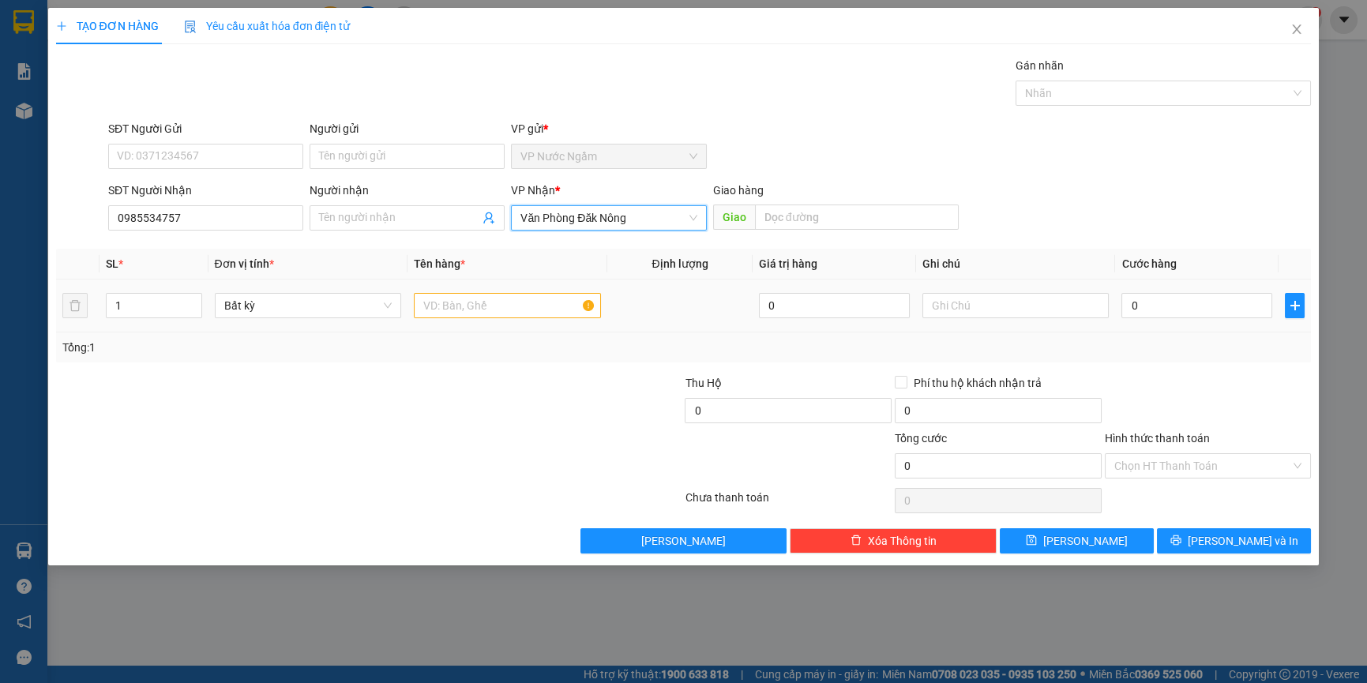
drag, startPoint x: 384, startPoint y: 318, endPoint x: 445, endPoint y: 309, distance: 61.5
click at [386, 318] on div "Bất kỳ" at bounding box center [308, 306] width 187 height 32
click at [445, 309] on input "text" at bounding box center [507, 305] width 187 height 25
type input "[PERSON_NAME]"
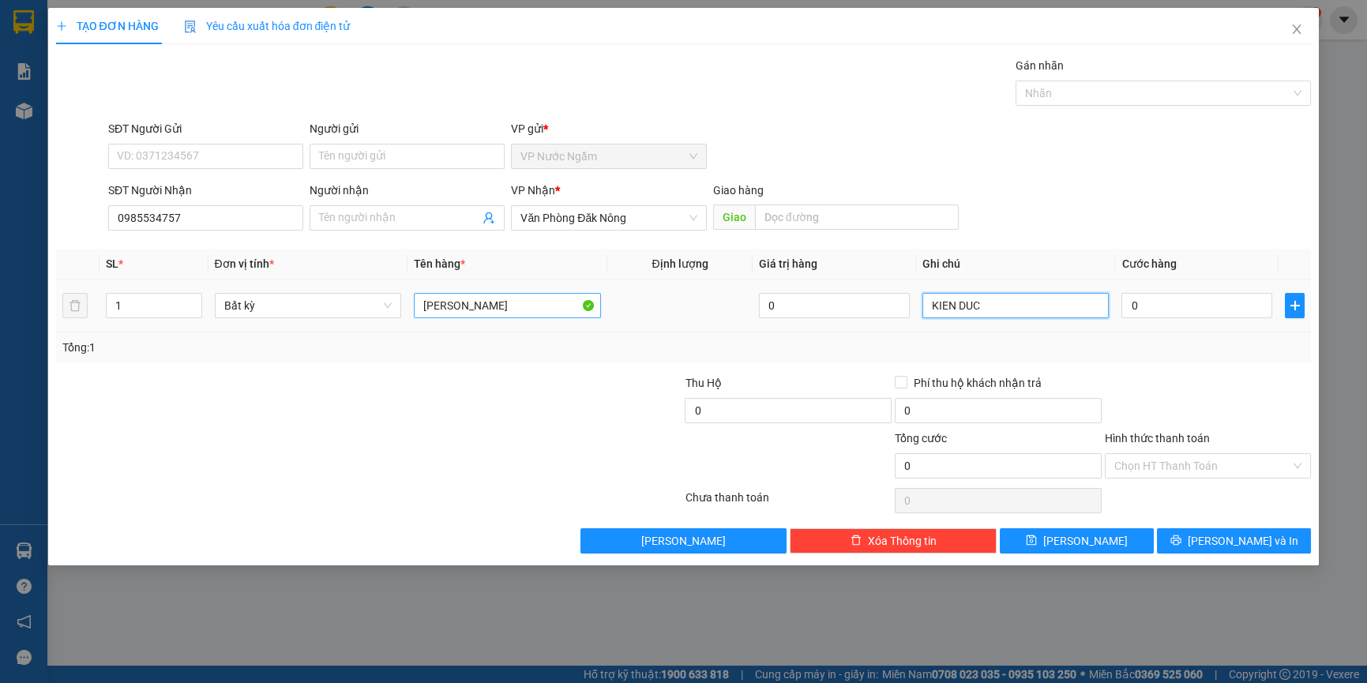
type input "KIEN DUC"
click at [1185, 302] on input "0" at bounding box center [1196, 305] width 151 height 25
type input "1"
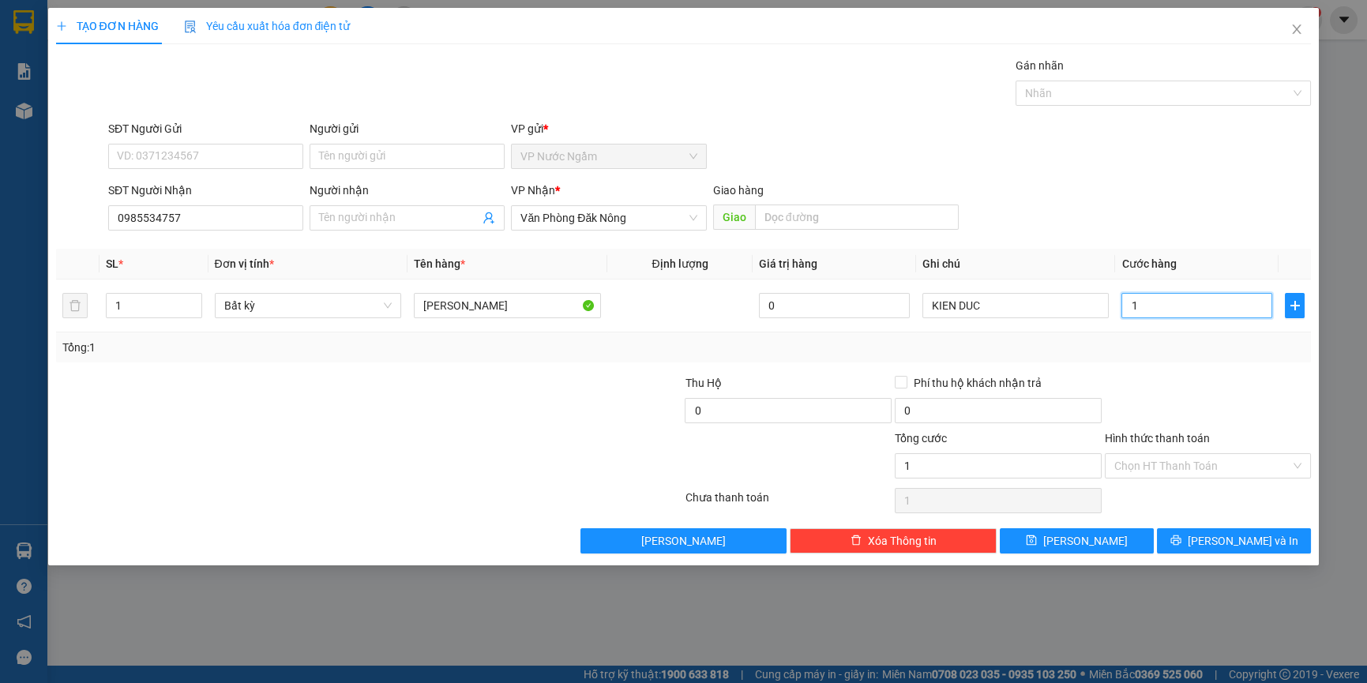
type input "15"
type input "150"
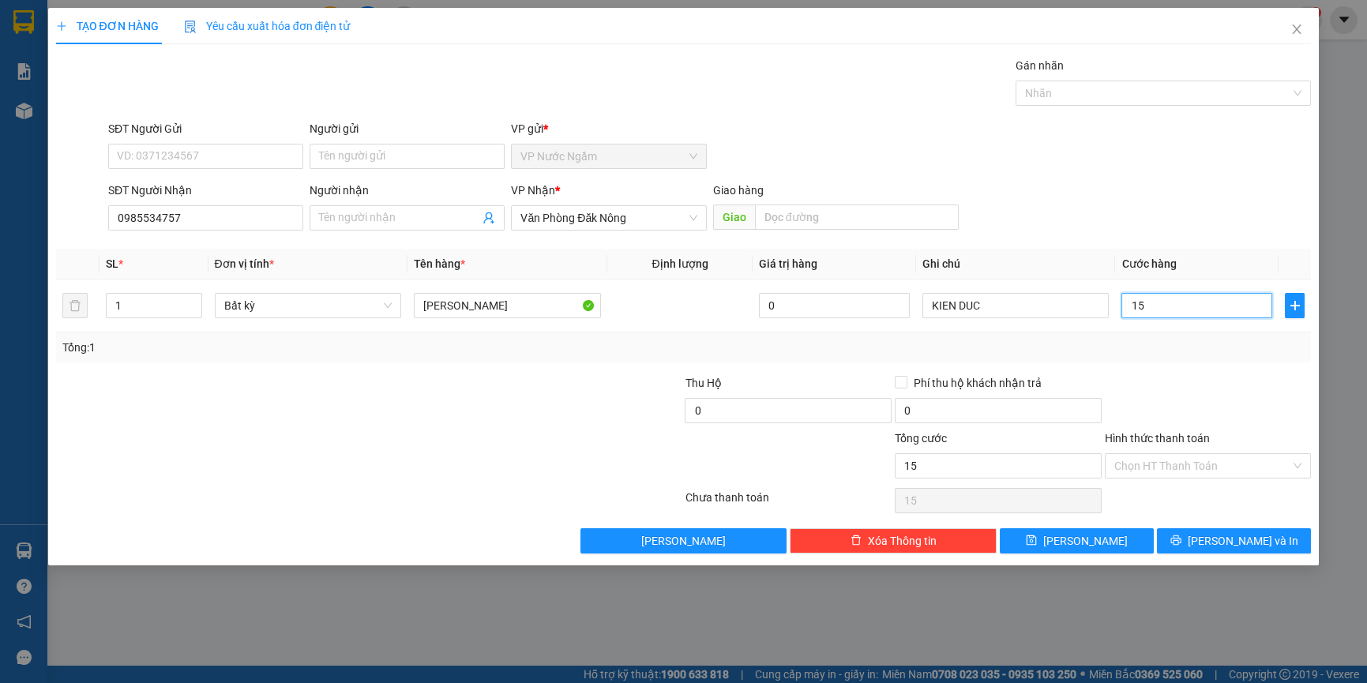
type input "150"
type input "1.500"
type input "15.000"
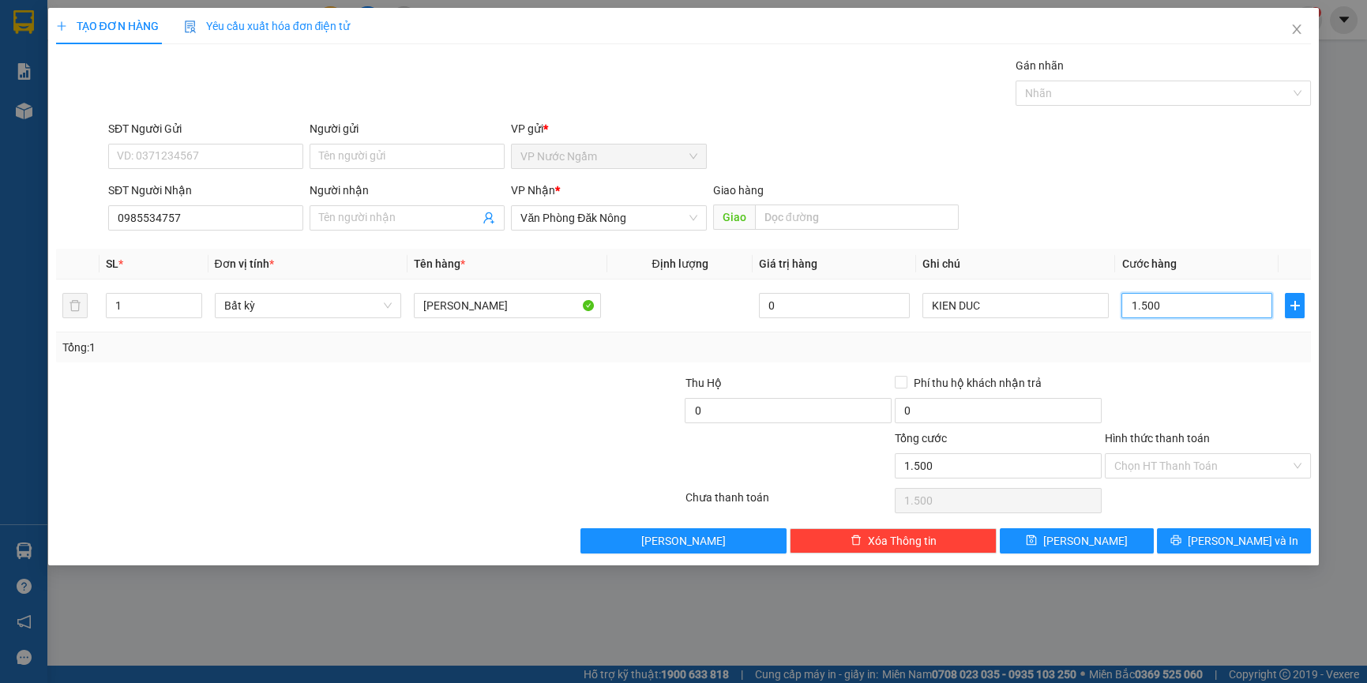
type input "15.000"
type input "150.000"
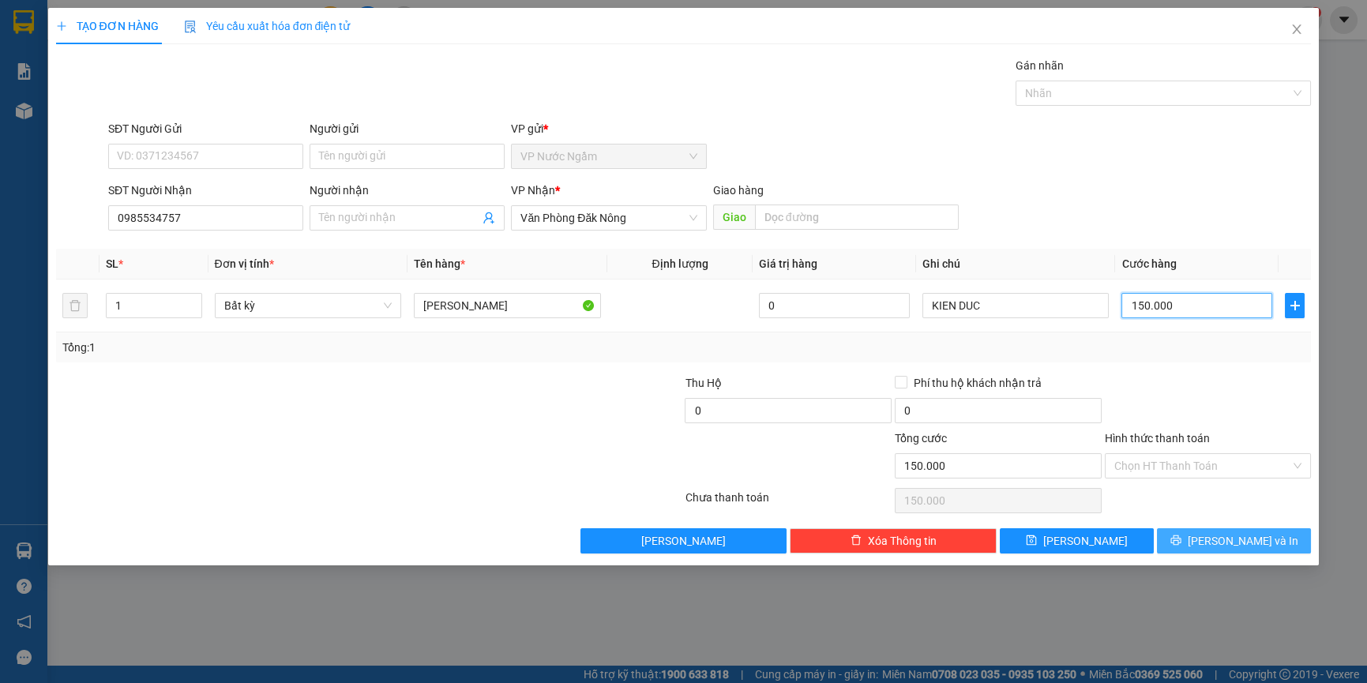
type input "150.000"
click at [1228, 546] on div "TẠO ĐƠN HÀNG Yêu cầu xuất hóa đơn điện tử Transit Pickup Surcharge Ids Transit …" at bounding box center [683, 286] width 1271 height 557
click at [1230, 544] on span "[PERSON_NAME] và In" at bounding box center [1242, 540] width 111 height 17
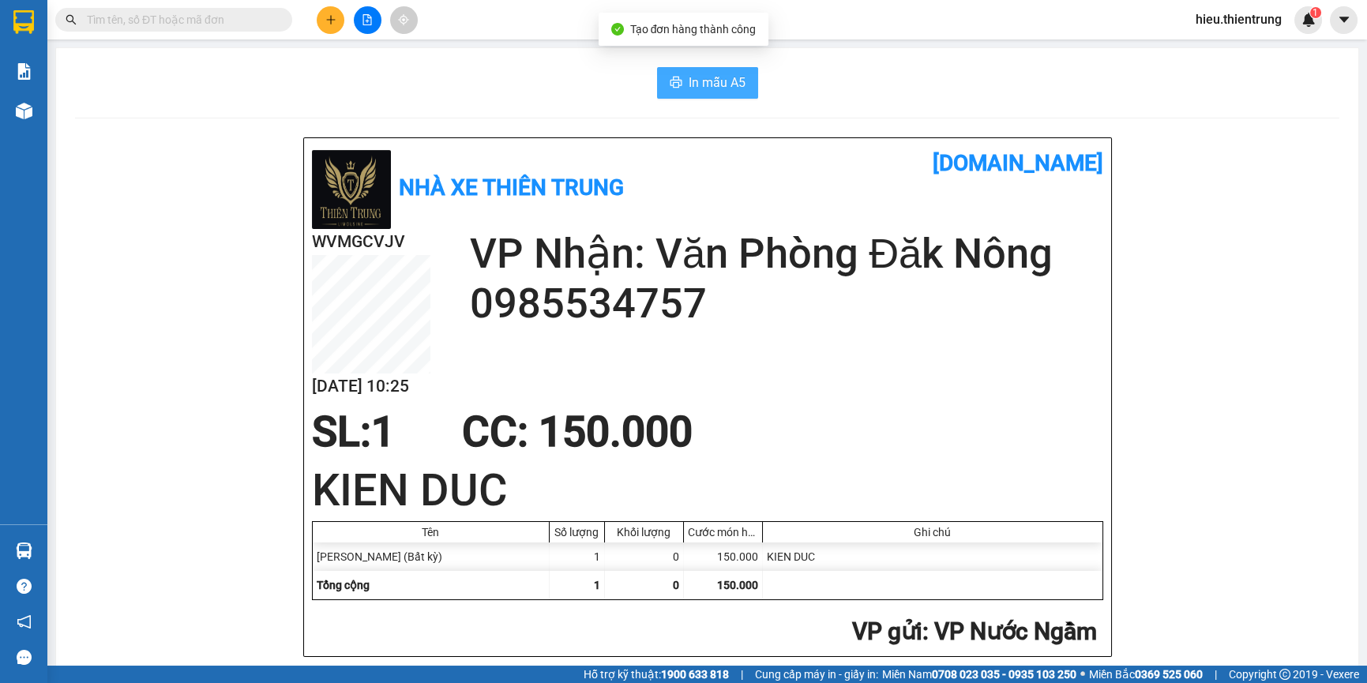
click at [686, 70] on button "In mẫu A5" at bounding box center [707, 83] width 101 height 32
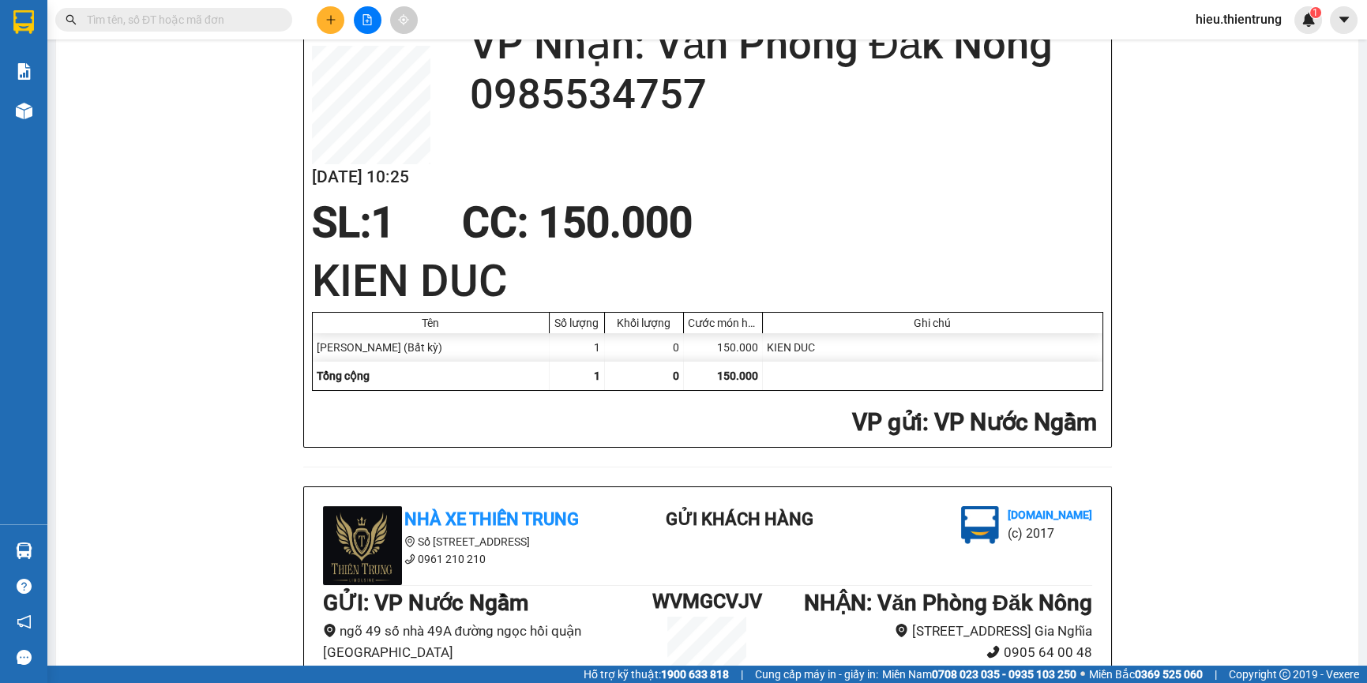
scroll to position [358, 0]
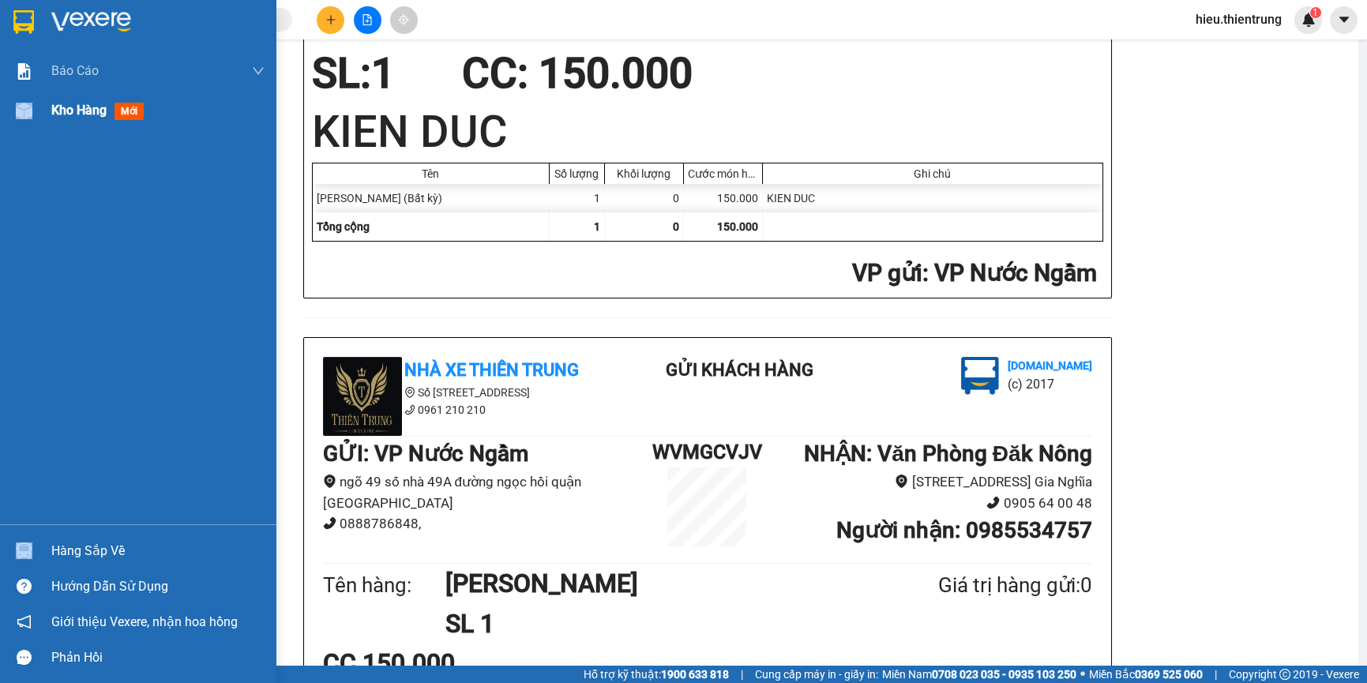
drag, startPoint x: 41, startPoint y: 103, endPoint x: 55, endPoint y: 94, distance: 16.7
click at [55, 93] on div "Kho hàng mới" at bounding box center [138, 110] width 276 height 39
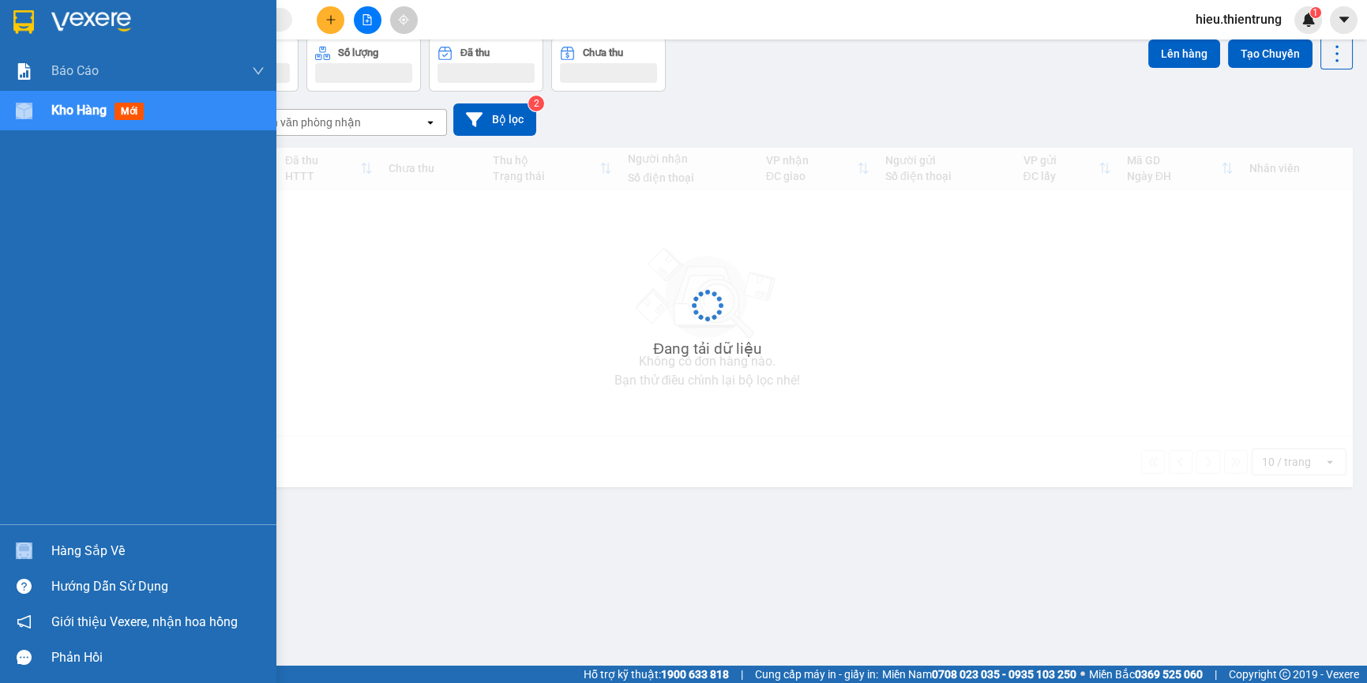
scroll to position [72, 0]
click at [57, 111] on span "Kho hàng" at bounding box center [78, 110] width 55 height 15
click at [58, 111] on span "Kho hàng" at bounding box center [78, 110] width 55 height 15
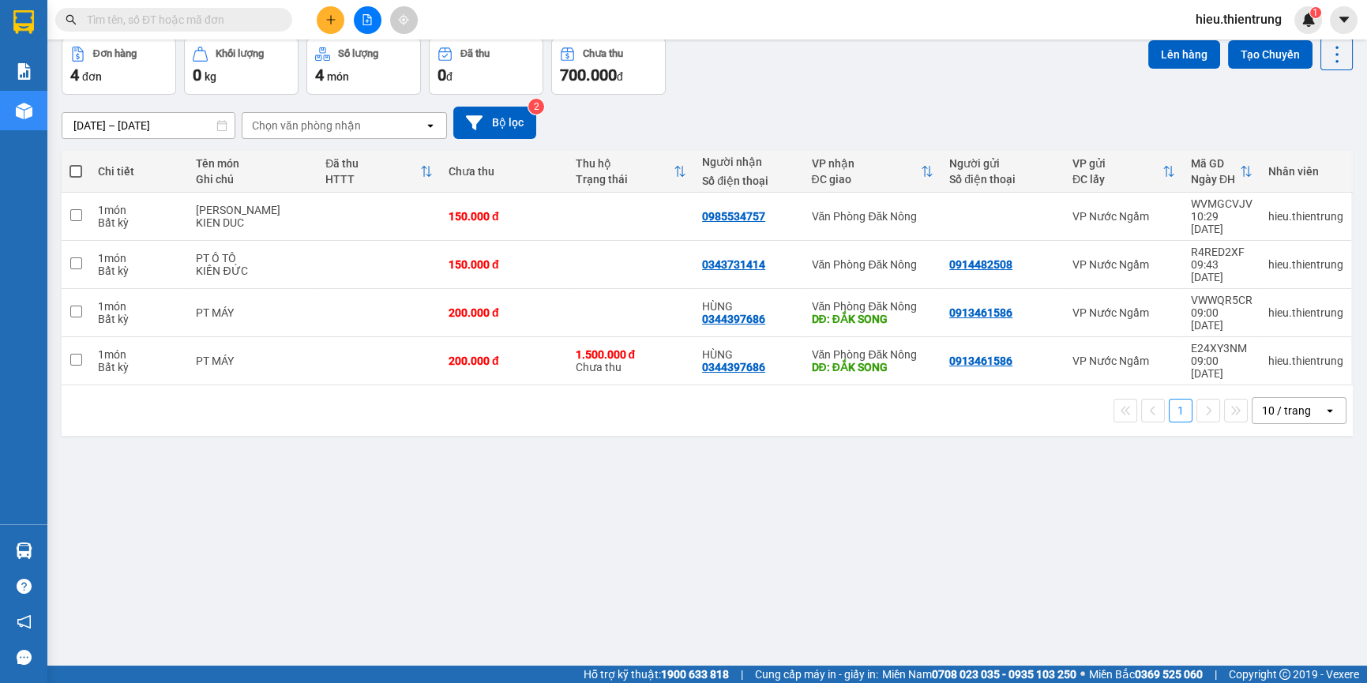
click at [843, 74] on div "Đơn hàng 4 đơn Khối lượng 0 kg Số lượng 4 món Đã thu 0 đ Chưa thu 700.000 đ Lên…" at bounding box center [707, 66] width 1291 height 57
click at [342, 14] on button at bounding box center [331, 20] width 28 height 28
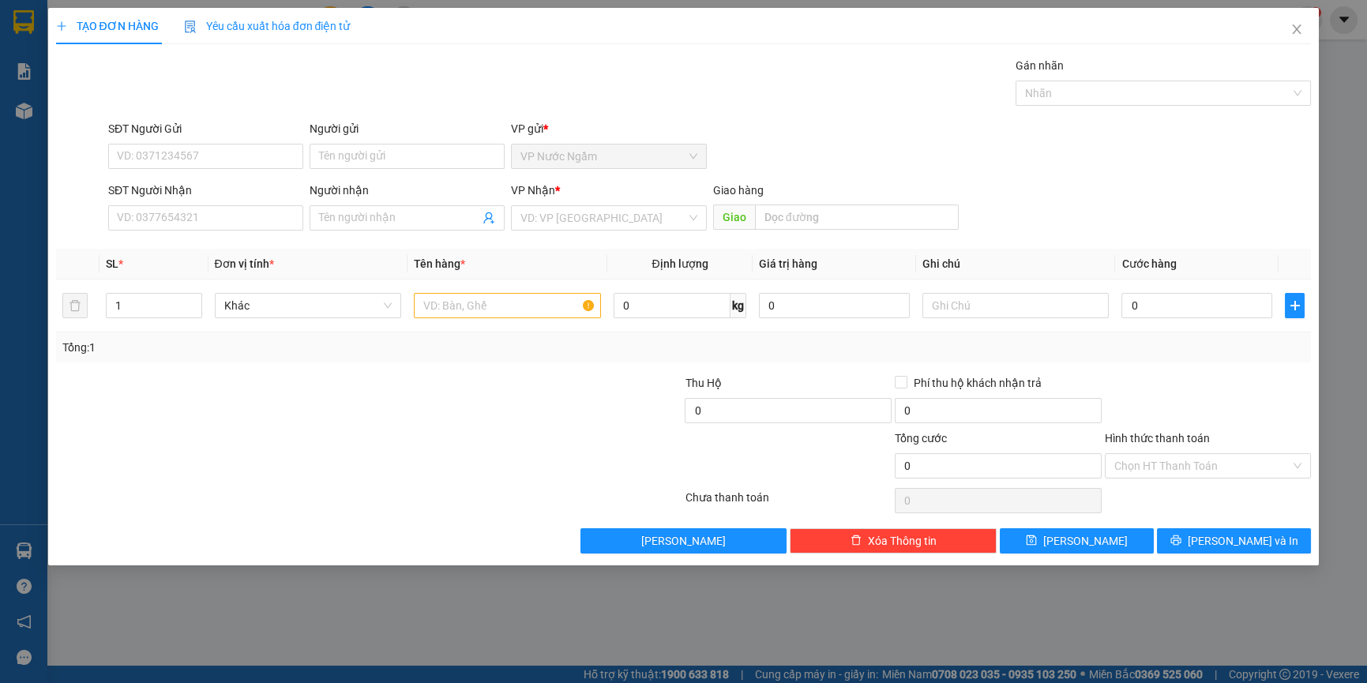
click at [223, 171] on div "SĐT Người Gửi VD: 0371234567" at bounding box center [205, 147] width 195 height 55
click at [225, 159] on input "SĐT Người Gửi" at bounding box center [205, 156] width 195 height 25
click at [188, 163] on input "SĐT Người Gửi" at bounding box center [205, 156] width 195 height 25
click at [184, 159] on input "SĐT Người Gửi" at bounding box center [205, 156] width 195 height 25
type input "0967154026"
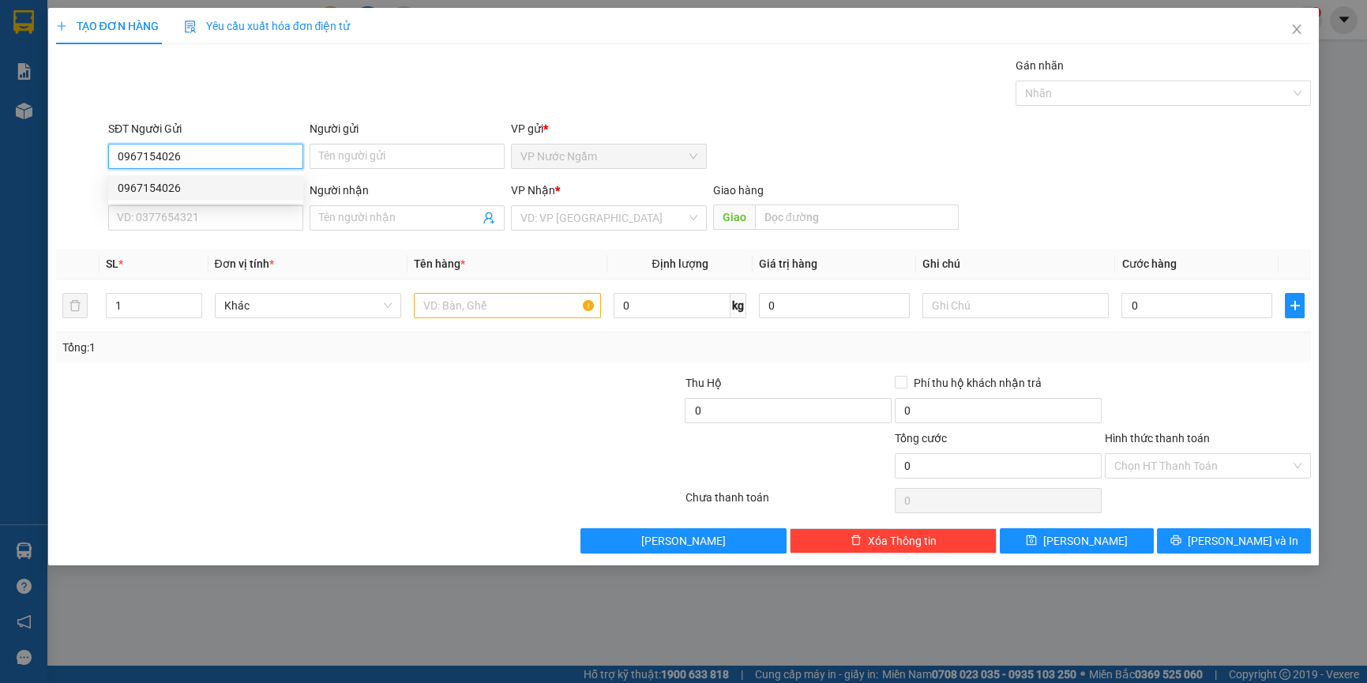
click at [190, 199] on div "0967154026" at bounding box center [205, 187] width 195 height 25
type input "0967515515"
type input "TRUNG"
type input "100.000"
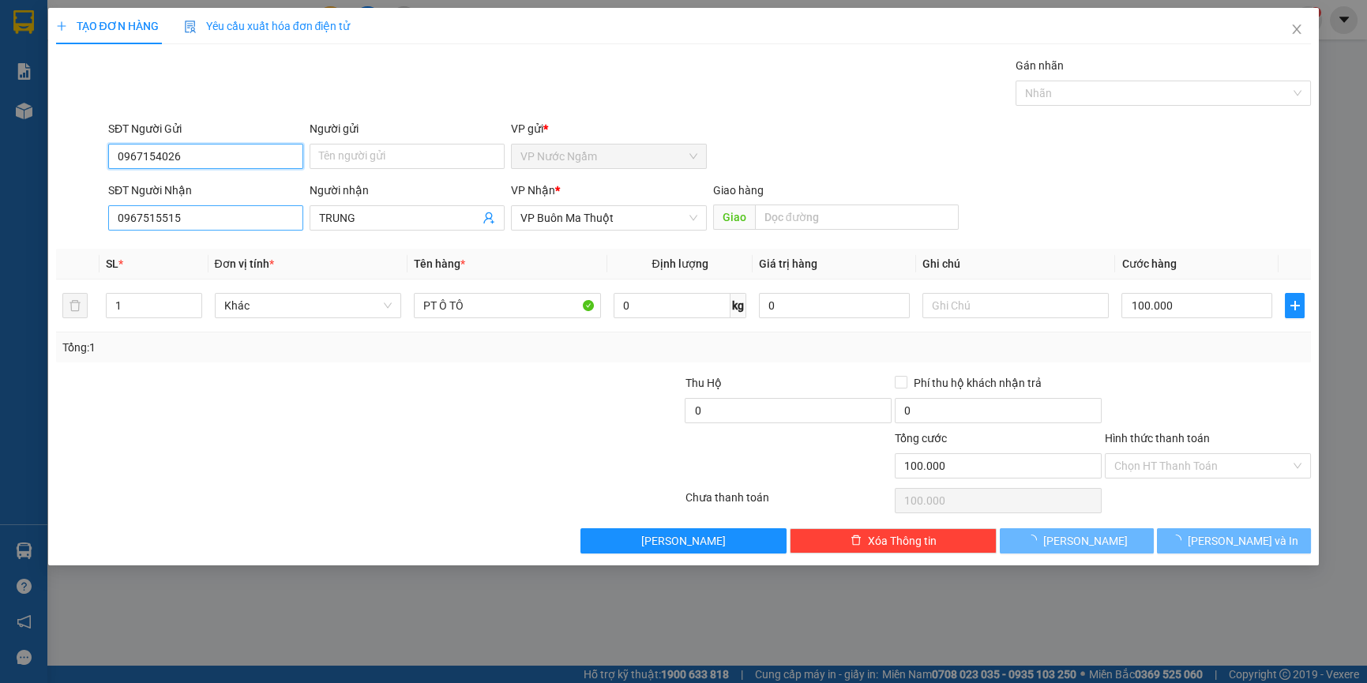
type input "0967154026"
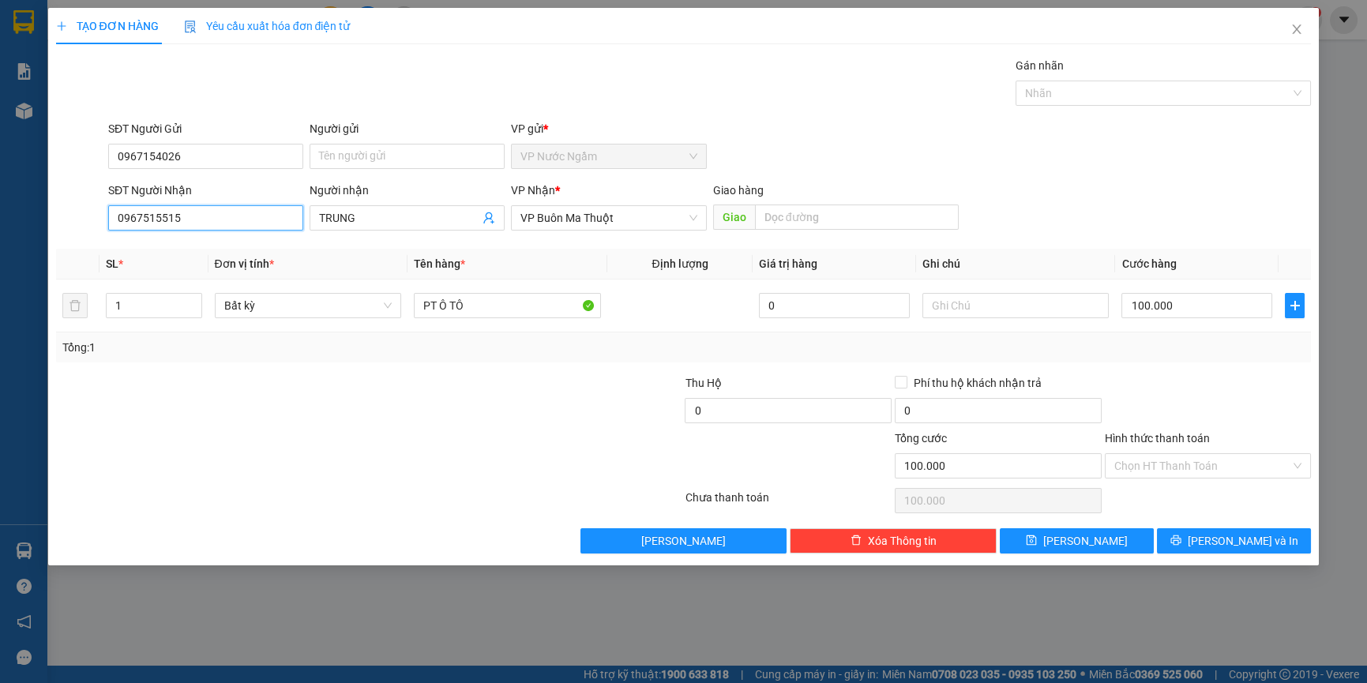
drag, startPoint x: 193, startPoint y: 223, endPoint x: 21, endPoint y: 239, distance: 172.1
click at [21, 239] on div "TẠO ĐƠN HÀNG Yêu cầu xuất hóa đơn điện tử Transit Pickup Surcharge Ids Transit …" at bounding box center [683, 341] width 1367 height 683
type input "0962729293"
drag, startPoint x: 392, startPoint y: 216, endPoint x: 283, endPoint y: 242, distance: 112.6
click at [283, 242] on div "Transit Pickup Surcharge Ids Transit Deliver Surcharge Ids Transit Deliver Surc…" at bounding box center [683, 305] width 1255 height 497
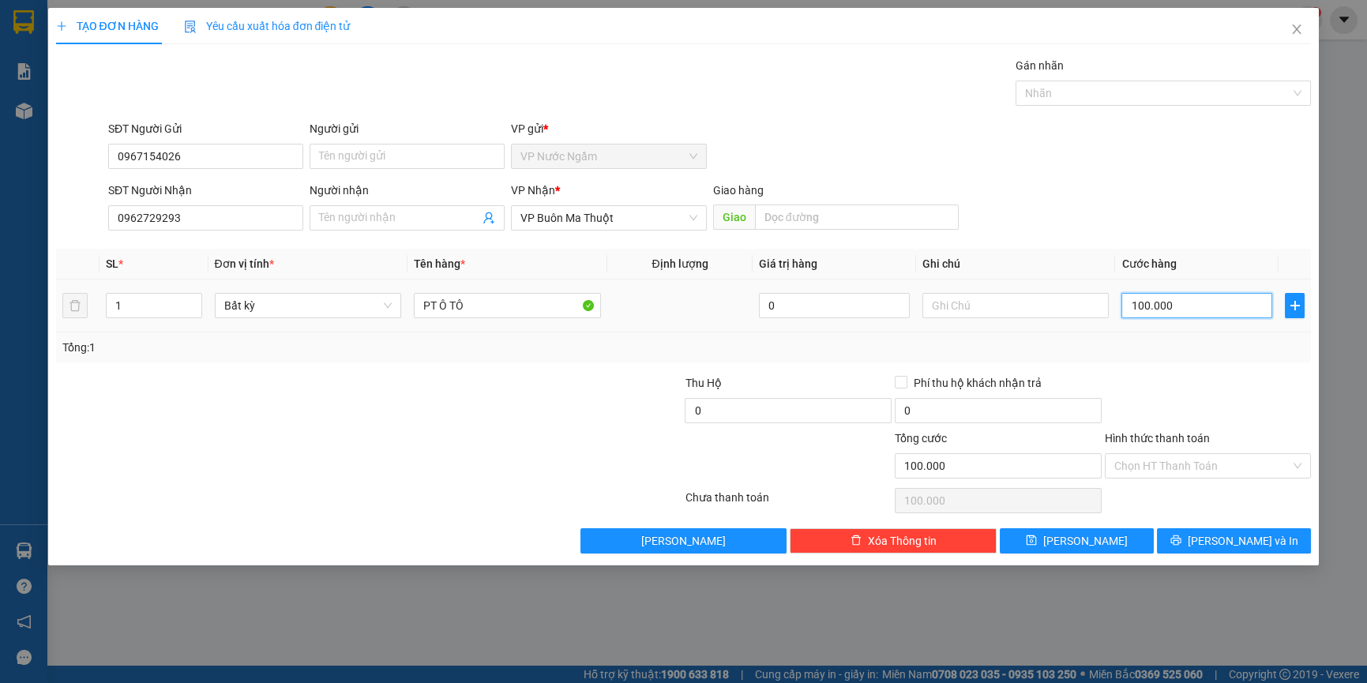
click at [1201, 304] on input "100.000" at bounding box center [1196, 305] width 151 height 25
type input "2"
type input "20"
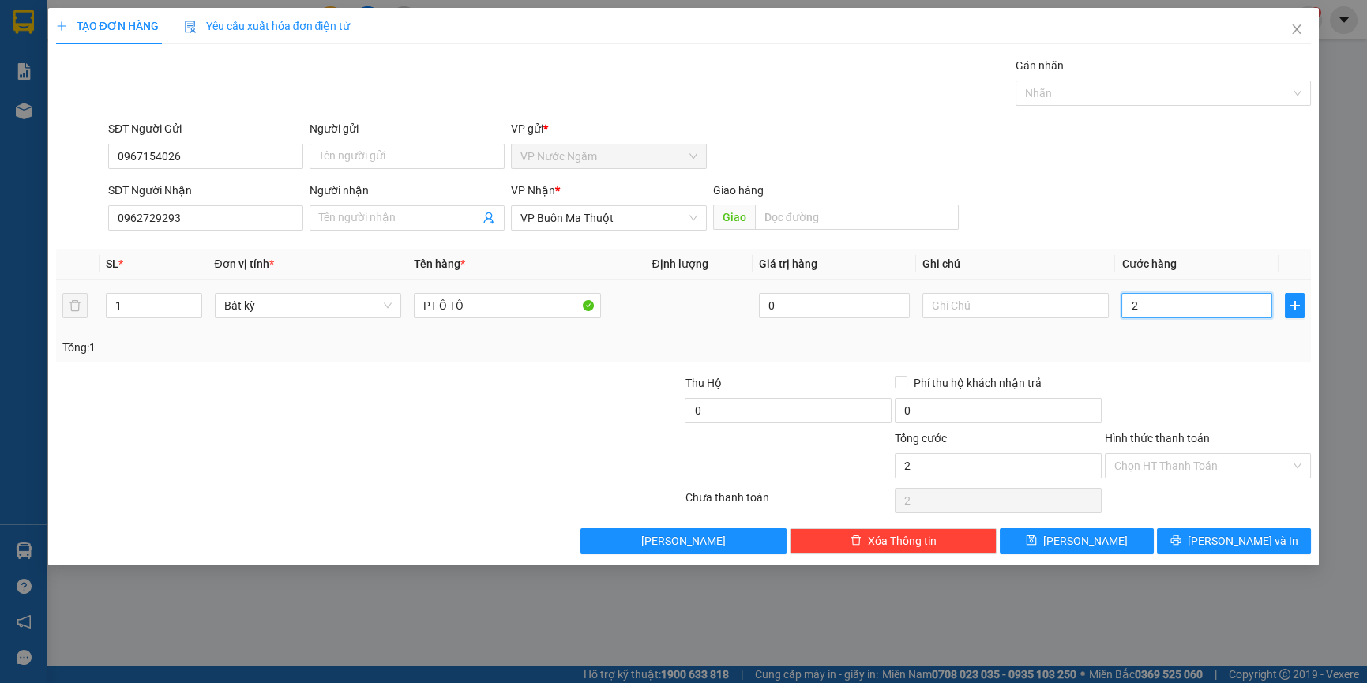
type input "20"
type input "200"
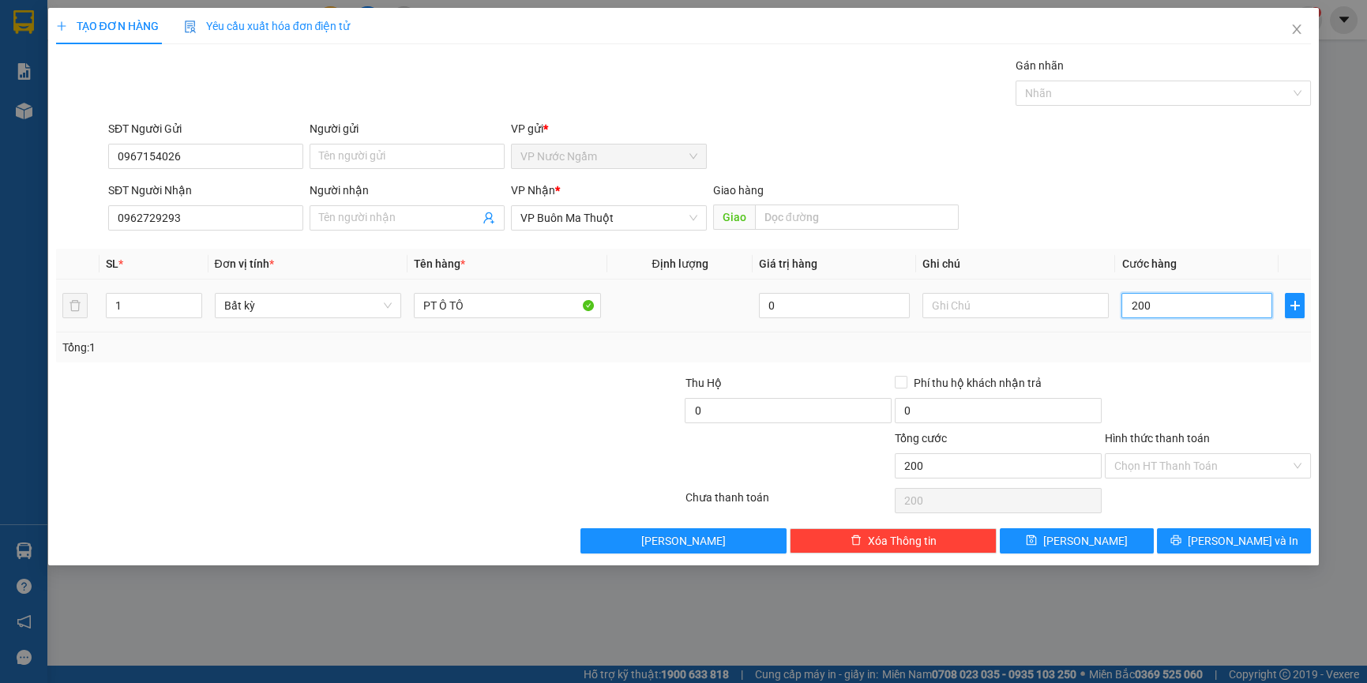
type input "2.000"
type input "20.000"
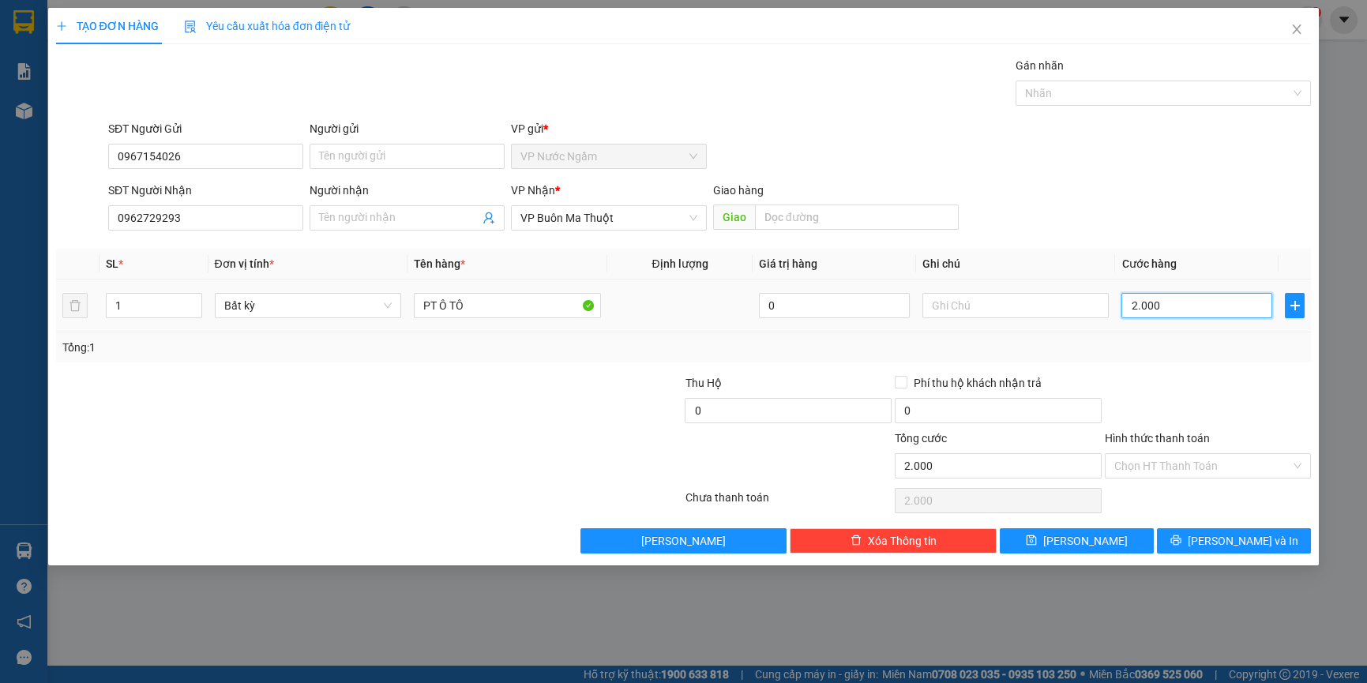
type input "20.000"
type input "200.000"
click at [1220, 541] on span "[PERSON_NAME] và In" at bounding box center [1242, 540] width 111 height 17
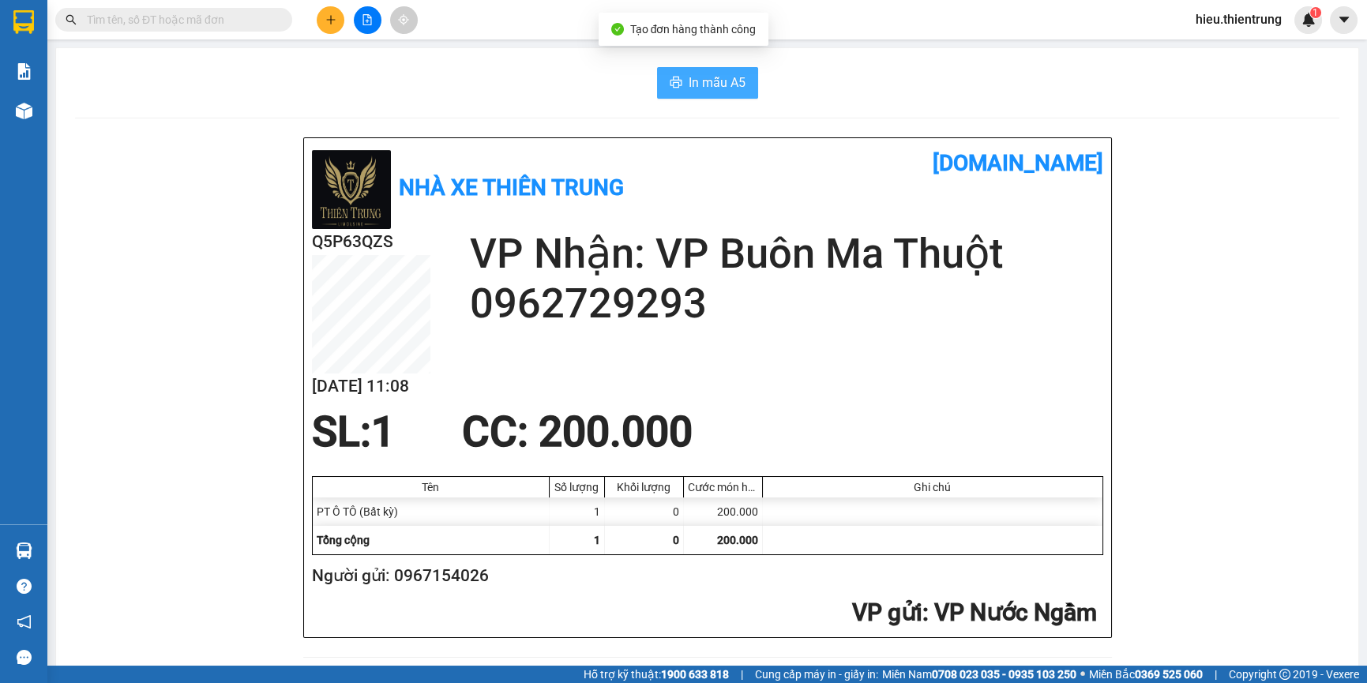
drag, startPoint x: 715, startPoint y: 83, endPoint x: 718, endPoint y: 92, distance: 9.2
click at [714, 83] on span "In mẫu A5" at bounding box center [716, 83] width 57 height 20
